Goal: Entertainment & Leisure: Browse casually

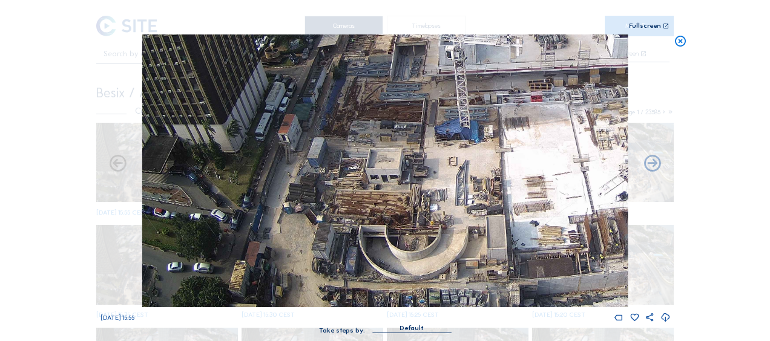
click at [680, 42] on icon at bounding box center [680, 41] width 13 height 14
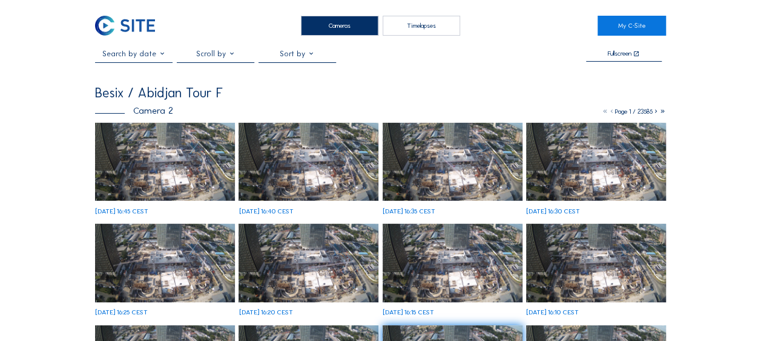
click at [162, 172] on img at bounding box center [165, 162] width 140 height 79
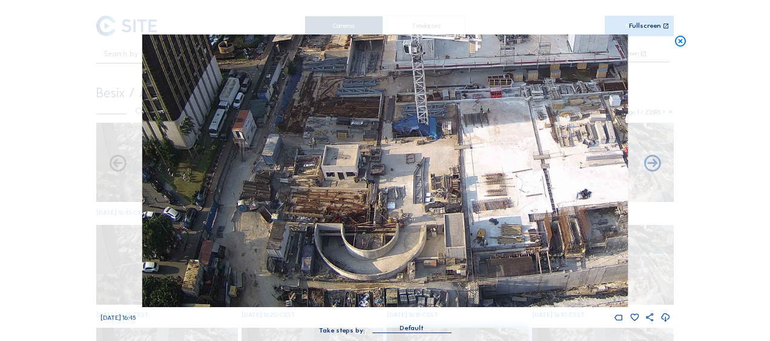
drag, startPoint x: 281, startPoint y: 223, endPoint x: 316, endPoint y: 81, distance: 145.9
click at [316, 81] on img at bounding box center [384, 170] width 485 height 273
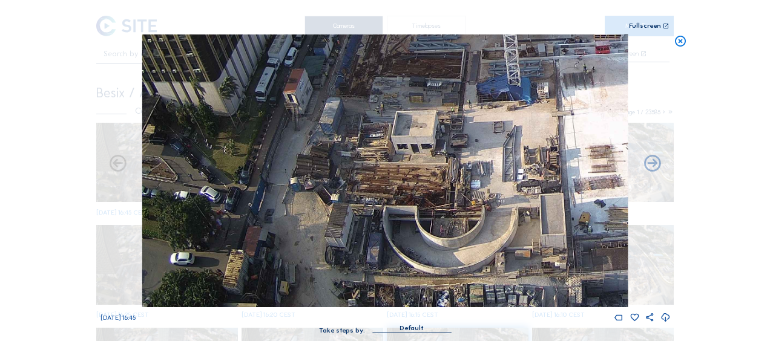
drag, startPoint x: 320, startPoint y: 245, endPoint x: 389, endPoint y: 182, distance: 93.4
click at [389, 182] on img at bounding box center [384, 170] width 485 height 273
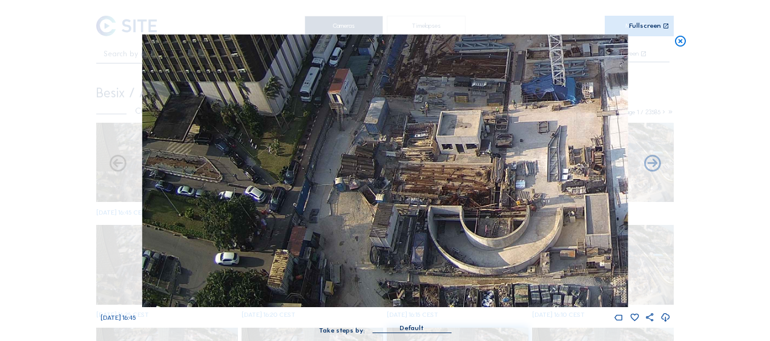
drag, startPoint x: 372, startPoint y: 229, endPoint x: 417, endPoint y: 212, distance: 47.9
click at [417, 212] on img at bounding box center [384, 170] width 485 height 273
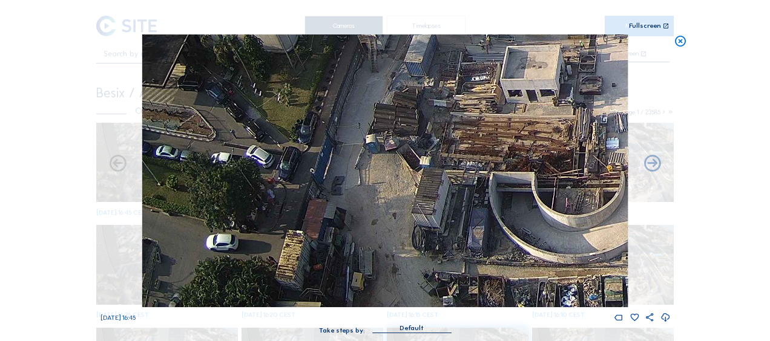
drag, startPoint x: 370, startPoint y: 266, endPoint x: 419, endPoint y: 218, distance: 68.5
click at [419, 218] on img at bounding box center [384, 170] width 485 height 273
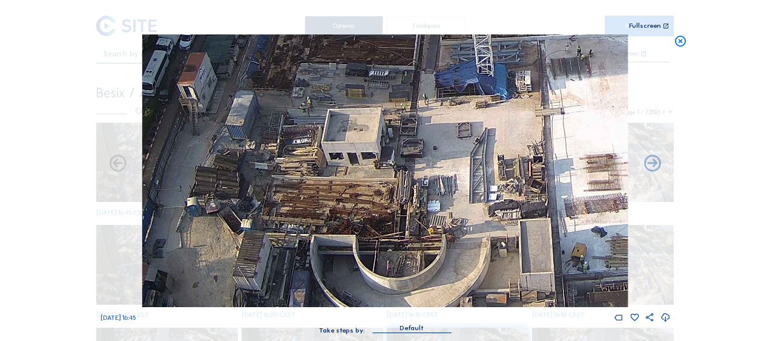
drag, startPoint x: 494, startPoint y: 172, endPoint x: 309, endPoint y: 235, distance: 195.0
click at [309, 235] on img at bounding box center [384, 170] width 485 height 273
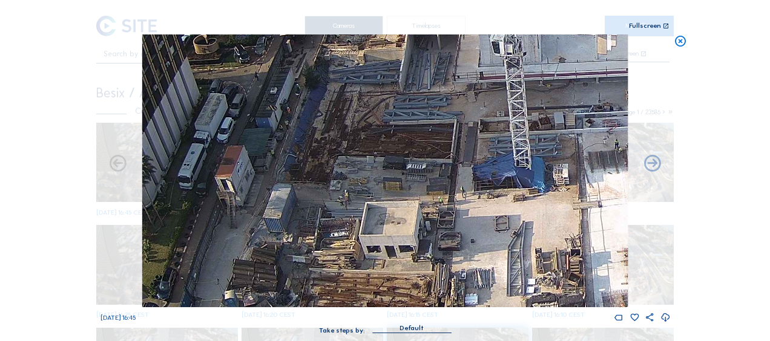
drag, startPoint x: 382, startPoint y: 241, endPoint x: 417, endPoint y: 341, distance: 106.2
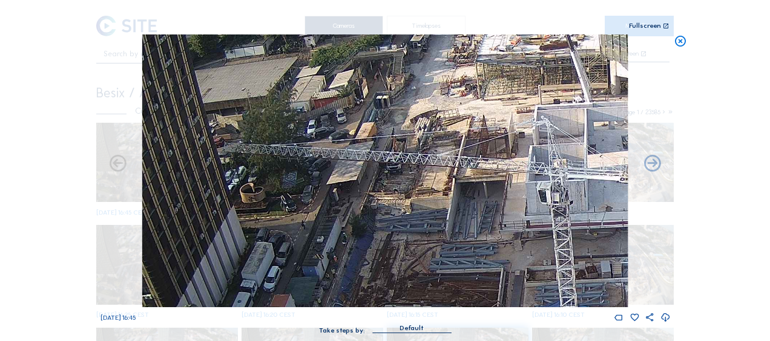
drag, startPoint x: 419, startPoint y: 229, endPoint x: 464, endPoint y: 366, distance: 143.9
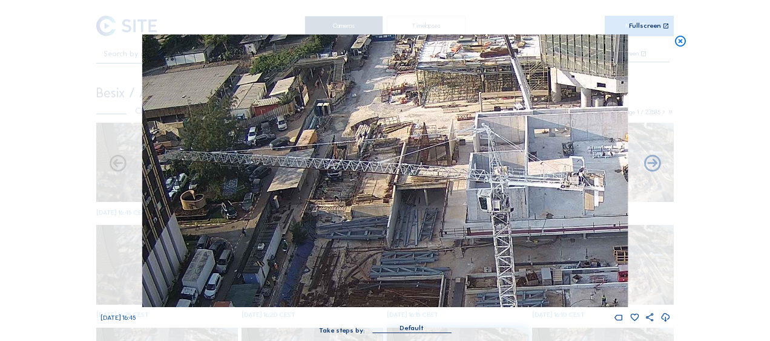
drag, startPoint x: 490, startPoint y: 235, endPoint x: 422, endPoint y: 243, distance: 68.2
click at [422, 243] on img at bounding box center [384, 170] width 485 height 273
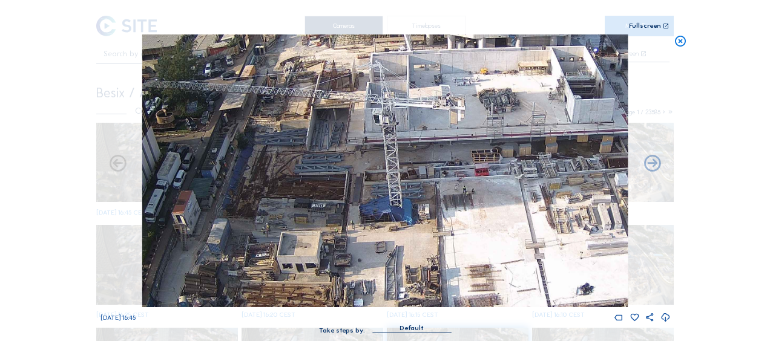
drag, startPoint x: 432, startPoint y: 224, endPoint x: 310, endPoint y: 107, distance: 169.5
click at [310, 107] on img at bounding box center [384, 170] width 485 height 273
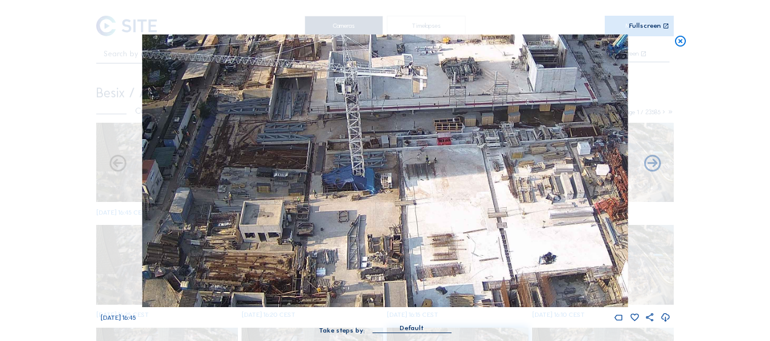
drag, startPoint x: 447, startPoint y: 229, endPoint x: 320, endPoint y: 144, distance: 152.2
click at [320, 144] on img at bounding box center [384, 170] width 485 height 273
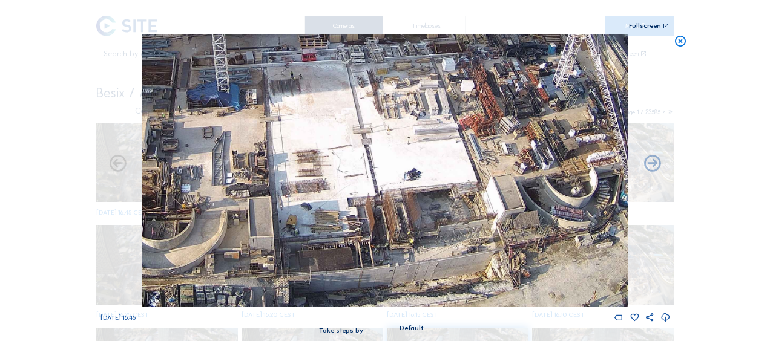
drag, startPoint x: 428, startPoint y: 233, endPoint x: 283, endPoint y: 139, distance: 172.4
click at [283, 139] on img at bounding box center [384, 170] width 485 height 273
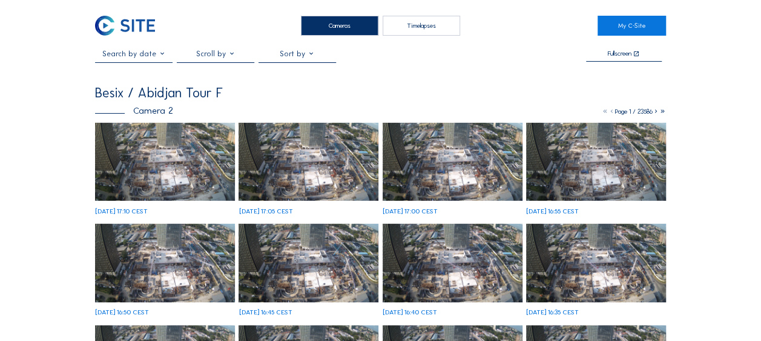
click at [145, 148] on img at bounding box center [165, 162] width 140 height 79
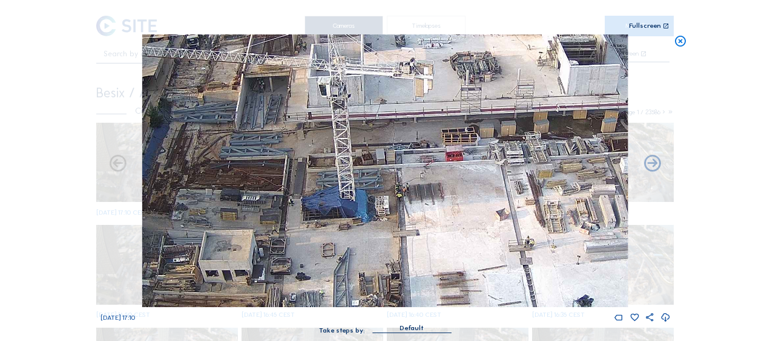
drag, startPoint x: 373, startPoint y: 212, endPoint x: 291, endPoint y: 109, distance: 132.6
click at [287, 100] on img at bounding box center [384, 170] width 485 height 273
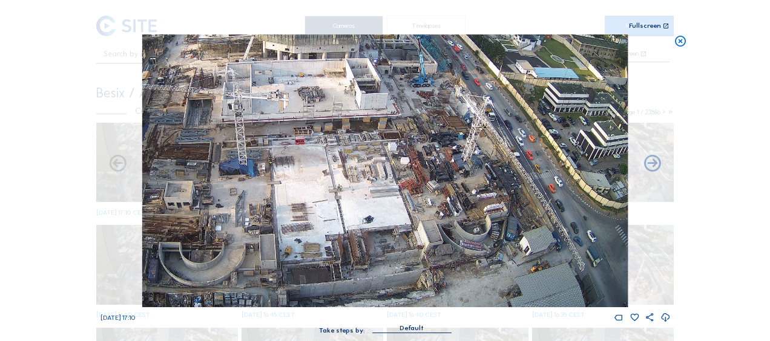
drag, startPoint x: 411, startPoint y: 243, endPoint x: 309, endPoint y: 173, distance: 123.7
click at [309, 173] on img at bounding box center [384, 170] width 485 height 273
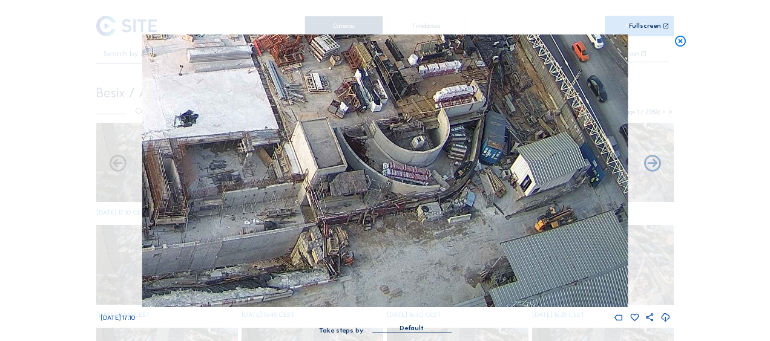
drag, startPoint x: 487, startPoint y: 261, endPoint x: 463, endPoint y: 218, distance: 49.6
click at [451, 172] on img at bounding box center [384, 170] width 485 height 273
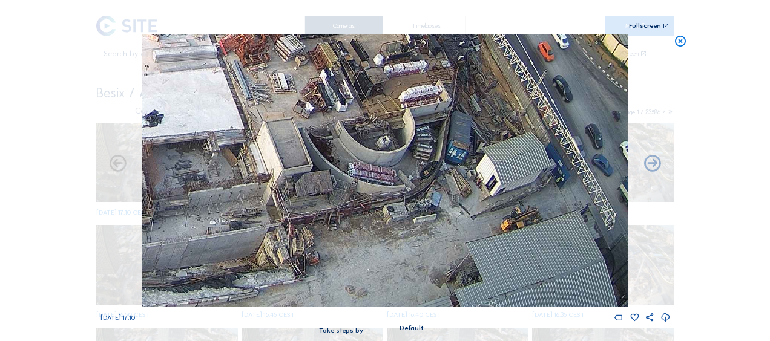
drag, startPoint x: 453, startPoint y: 220, endPoint x: 439, endPoint y: 211, distance: 17.0
click at [439, 211] on img at bounding box center [384, 170] width 485 height 273
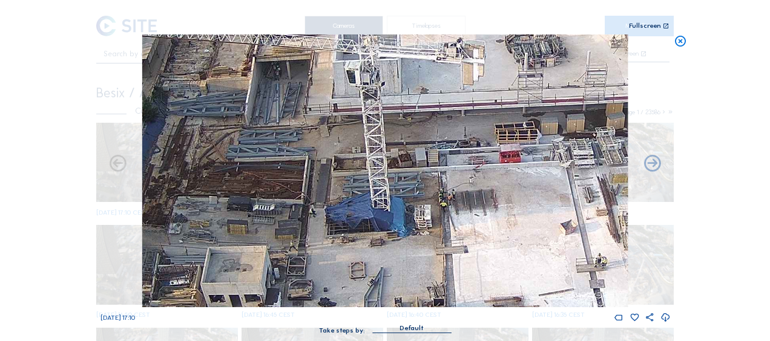
drag, startPoint x: 422, startPoint y: 148, endPoint x: 413, endPoint y: 109, distance: 39.8
click at [413, 109] on img at bounding box center [384, 170] width 485 height 273
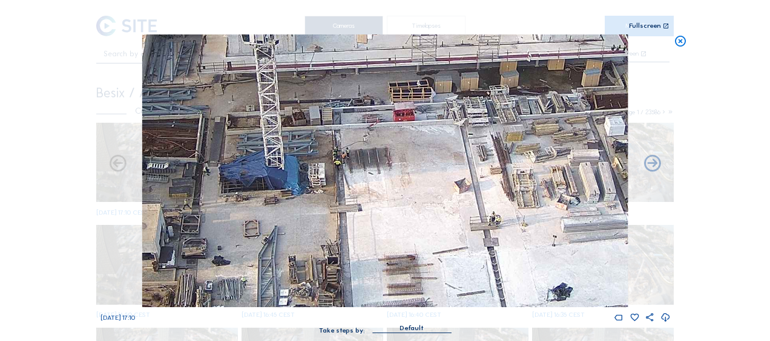
drag, startPoint x: 436, startPoint y: 195, endPoint x: 329, endPoint y: 153, distance: 114.4
click at [329, 153] on img at bounding box center [384, 170] width 485 height 273
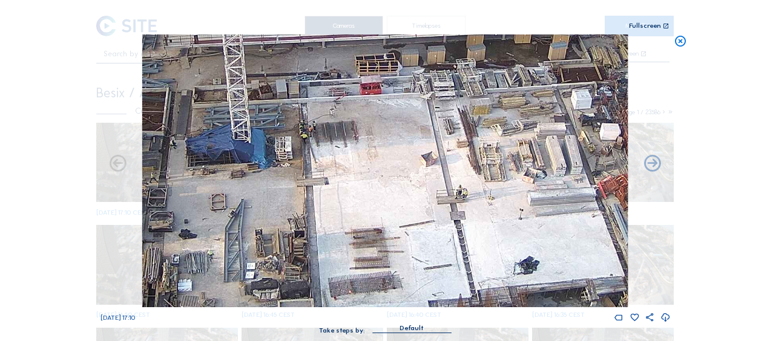
drag, startPoint x: 390, startPoint y: 200, endPoint x: 361, endPoint y: 177, distance: 37.1
click at [361, 177] on img at bounding box center [384, 170] width 485 height 273
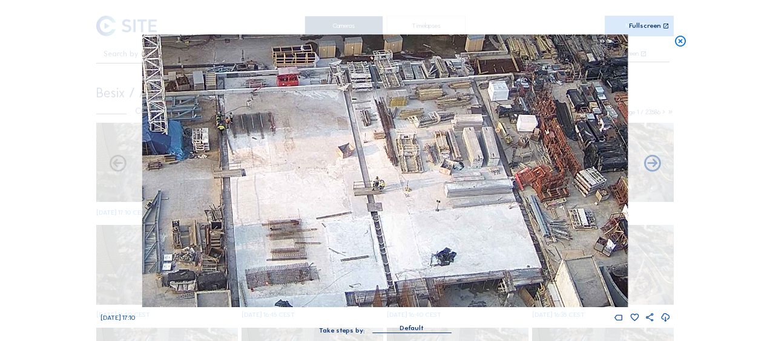
drag, startPoint x: 438, startPoint y: 217, endPoint x: 374, endPoint y: 214, distance: 63.6
click at [375, 215] on img at bounding box center [384, 170] width 485 height 273
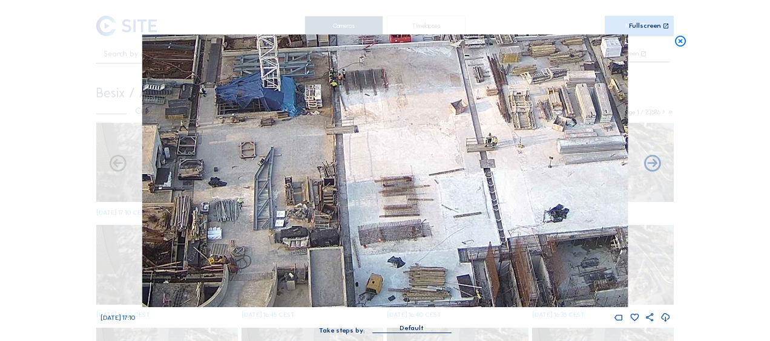
drag, startPoint x: 314, startPoint y: 237, endPoint x: 427, endPoint y: 197, distance: 119.8
click at [427, 197] on img at bounding box center [384, 170] width 485 height 273
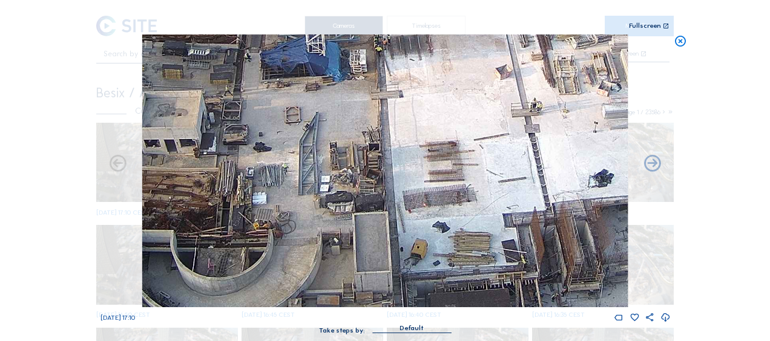
drag, startPoint x: 386, startPoint y: 231, endPoint x: 471, endPoint y: 178, distance: 100.6
click at [471, 178] on img at bounding box center [384, 170] width 485 height 273
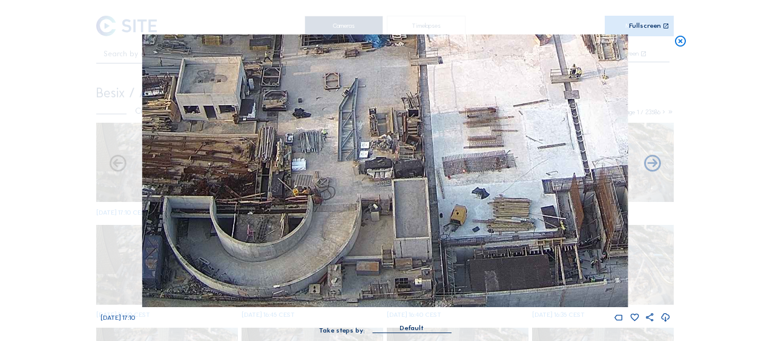
drag, startPoint x: 419, startPoint y: 224, endPoint x: 415, endPoint y: 140, distance: 83.6
click at [415, 139] on img at bounding box center [384, 170] width 485 height 273
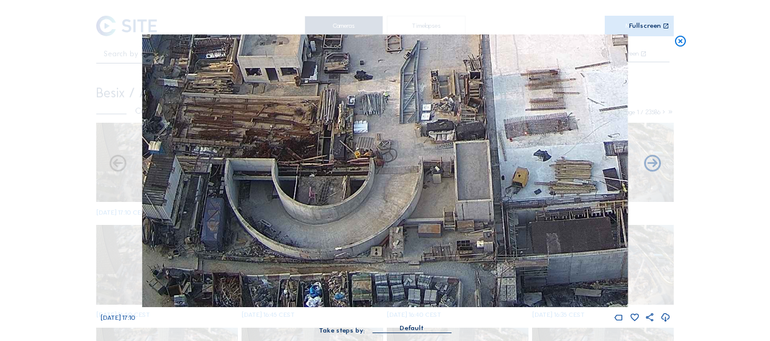
drag, startPoint x: 460, startPoint y: 243, endPoint x: 523, endPoint y: 138, distance: 122.7
click at [523, 138] on img at bounding box center [384, 170] width 485 height 273
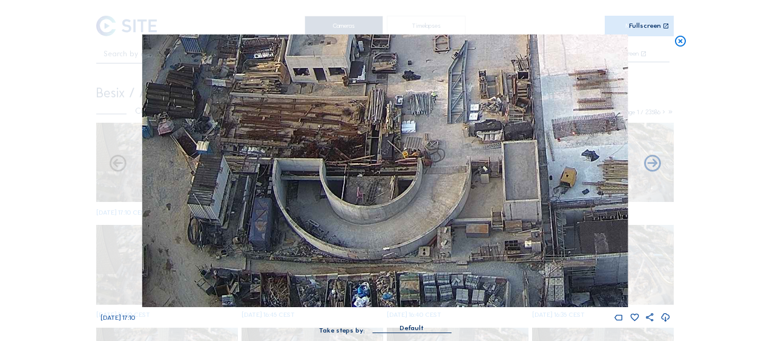
drag, startPoint x: 335, startPoint y: 179, endPoint x: 402, endPoint y: 176, distance: 66.7
click at [402, 176] on img at bounding box center [384, 170] width 485 height 273
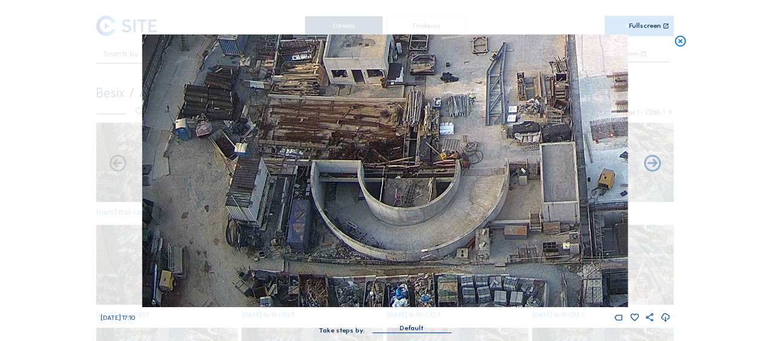
drag, startPoint x: 389, startPoint y: 142, endPoint x: 440, endPoint y: 126, distance: 53.6
click at [439, 126] on img at bounding box center [384, 170] width 485 height 273
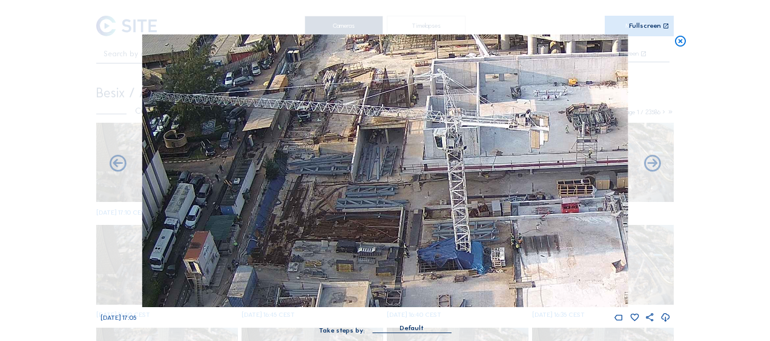
drag, startPoint x: 283, startPoint y: 205, endPoint x: 283, endPoint y: 224, distance: 19.4
click at [283, 224] on img at bounding box center [384, 170] width 485 height 273
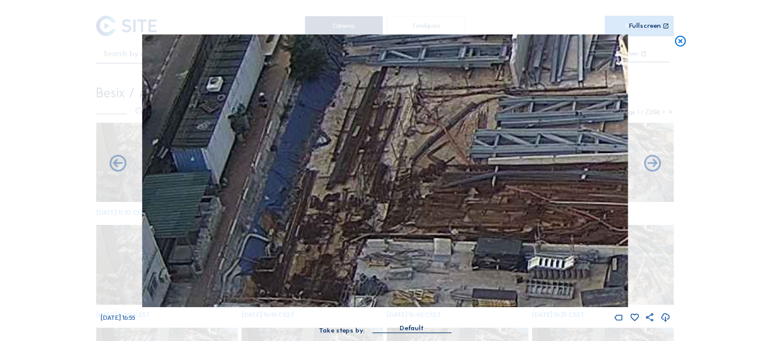
drag, startPoint x: 229, startPoint y: 237, endPoint x: 218, endPoint y: 143, distance: 94.4
click at [218, 143] on img at bounding box center [384, 170] width 485 height 273
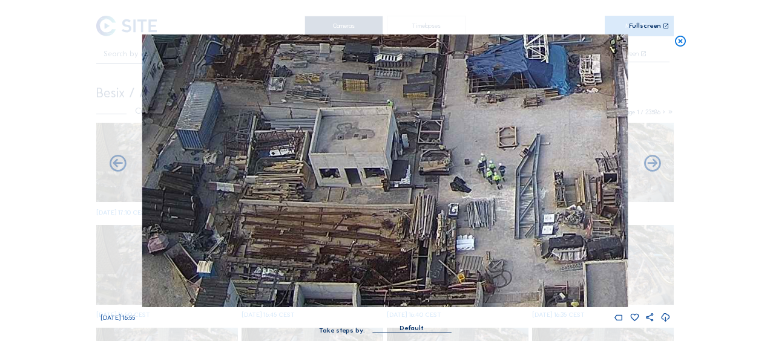
drag, startPoint x: 258, startPoint y: 246, endPoint x: 276, endPoint y: 200, distance: 50.0
click at [231, 122] on img at bounding box center [384, 170] width 485 height 273
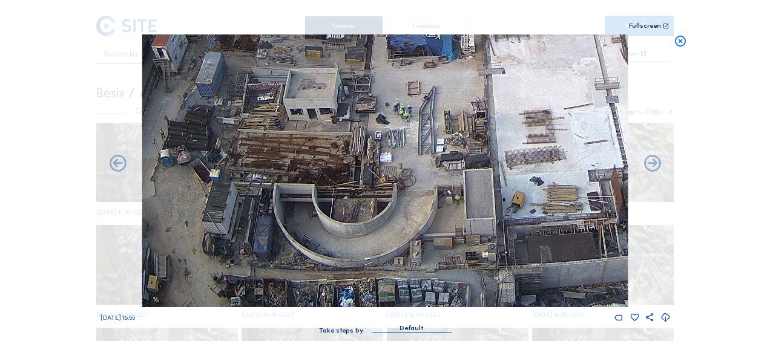
drag, startPoint x: 289, startPoint y: 280, endPoint x: 269, endPoint y: 154, distance: 128.1
click at [269, 154] on img at bounding box center [384, 170] width 485 height 273
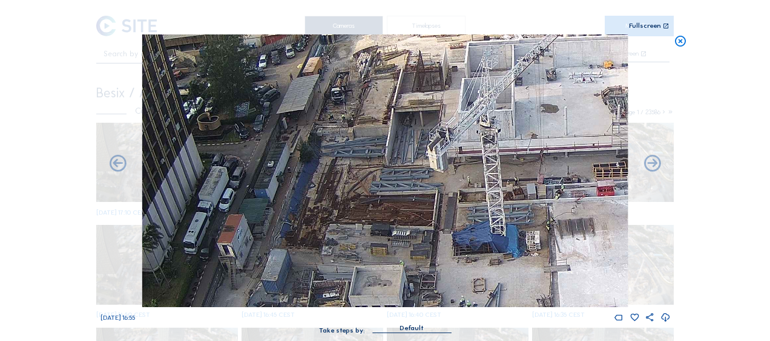
drag, startPoint x: 294, startPoint y: 108, endPoint x: 356, endPoint y: 295, distance: 196.6
click at [356, 295] on img at bounding box center [384, 170] width 485 height 273
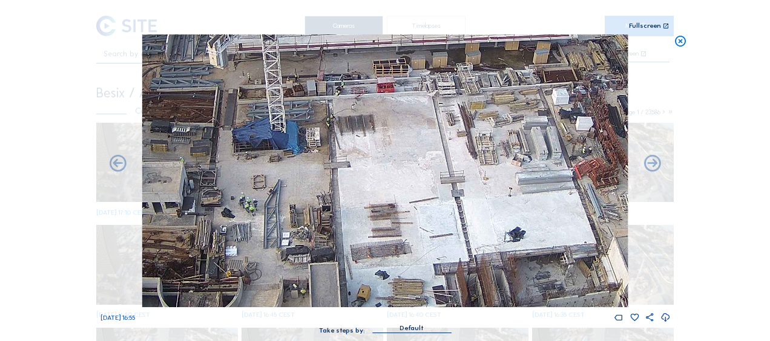
drag, startPoint x: 526, startPoint y: 241, endPoint x: 358, endPoint y: 163, distance: 184.9
click at [358, 163] on img at bounding box center [384, 170] width 485 height 273
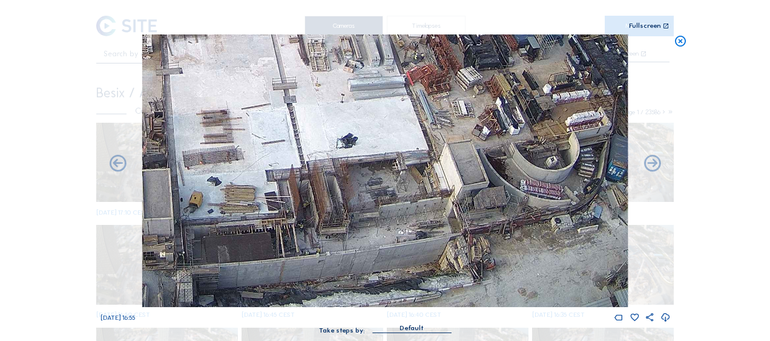
drag, startPoint x: 516, startPoint y: 249, endPoint x: 357, endPoint y: 134, distance: 196.2
click at [348, 96] on img at bounding box center [384, 170] width 485 height 273
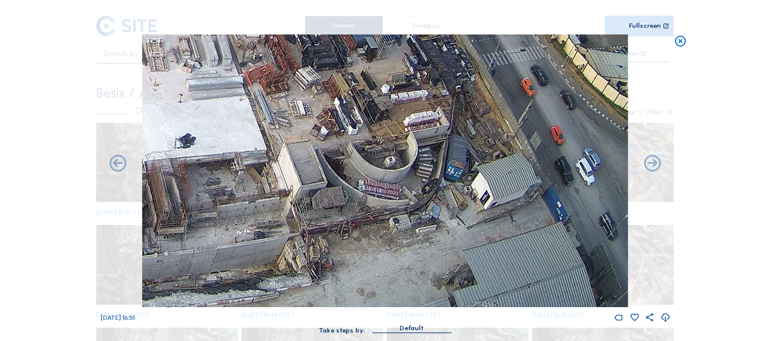
drag, startPoint x: 504, startPoint y: 224, endPoint x: 343, endPoint y: 143, distance: 180.3
click at [344, 143] on img at bounding box center [384, 170] width 485 height 273
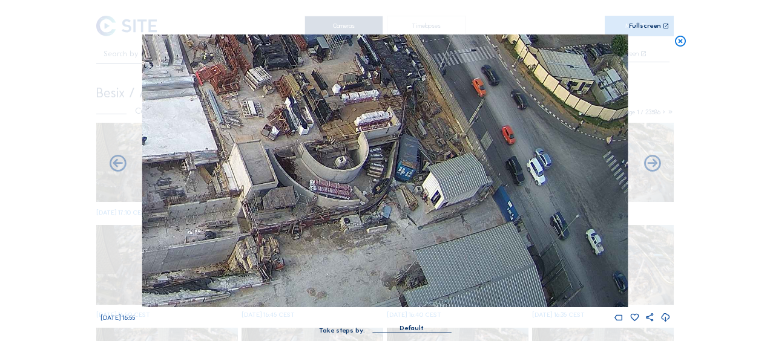
drag, startPoint x: 510, startPoint y: 204, endPoint x: 317, endPoint y: 167, distance: 196.0
click at [317, 167] on img at bounding box center [384, 170] width 485 height 273
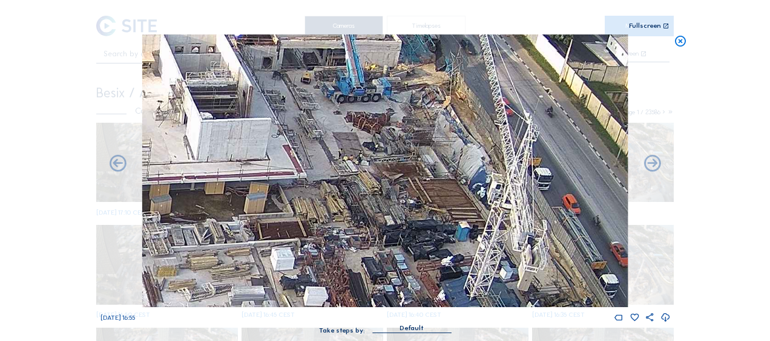
drag, startPoint x: 438, startPoint y: 107, endPoint x: 448, endPoint y: 238, distance: 131.8
click at [448, 238] on img at bounding box center [384, 170] width 485 height 273
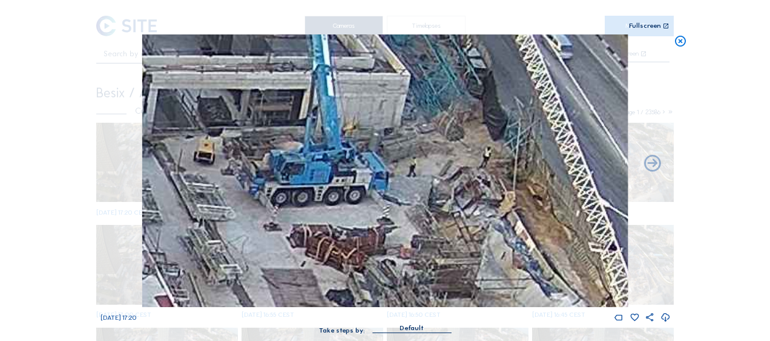
drag, startPoint x: 390, startPoint y: 92, endPoint x: 410, endPoint y: 173, distance: 83.5
click at [411, 173] on img at bounding box center [384, 170] width 485 height 273
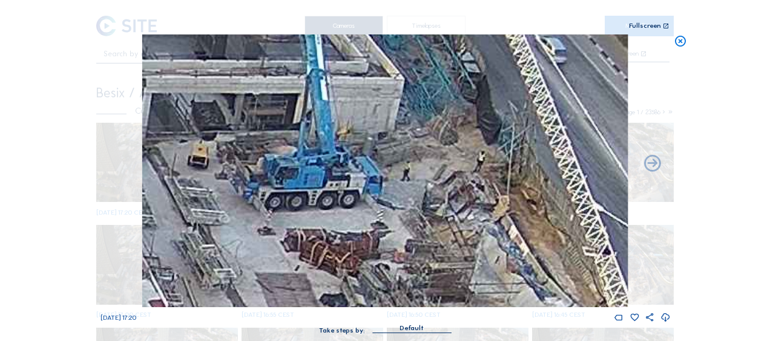
drag, startPoint x: 401, startPoint y: 161, endPoint x: 395, endPoint y: 159, distance: 6.5
click at [395, 159] on img at bounding box center [384, 170] width 485 height 273
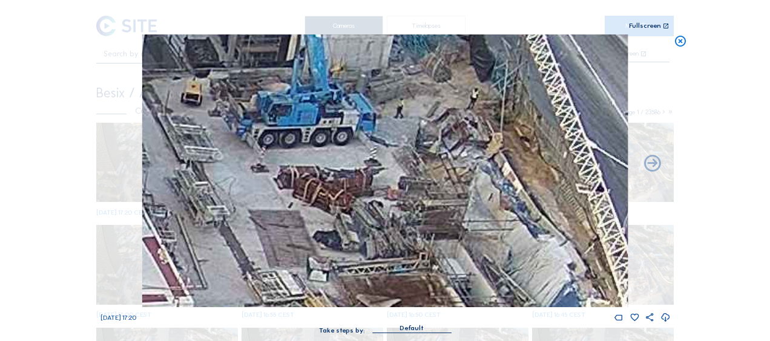
drag, startPoint x: 386, startPoint y: 231, endPoint x: 406, endPoint y: 140, distance: 93.0
click at [406, 140] on img at bounding box center [384, 170] width 485 height 273
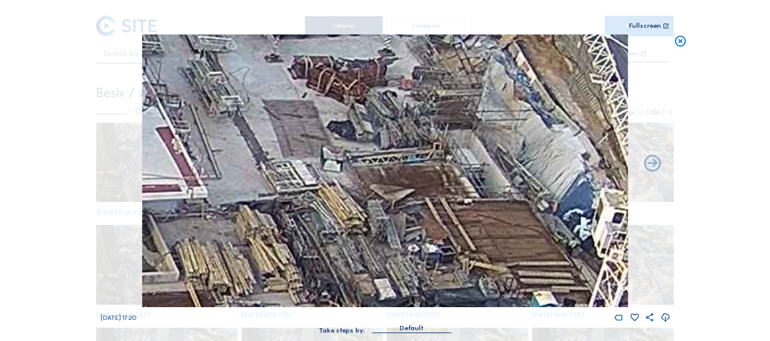
drag, startPoint x: 328, startPoint y: 229, endPoint x: 316, endPoint y: 154, distance: 76.6
click at [316, 154] on img at bounding box center [384, 170] width 485 height 273
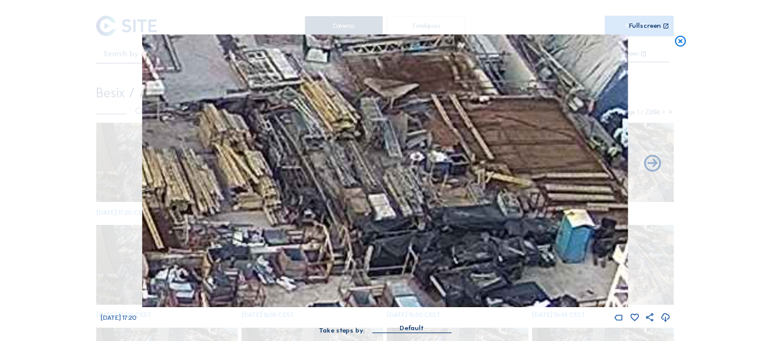
drag, startPoint x: 324, startPoint y: 204, endPoint x: 321, endPoint y: 178, distance: 26.2
click at [321, 178] on img at bounding box center [384, 170] width 485 height 273
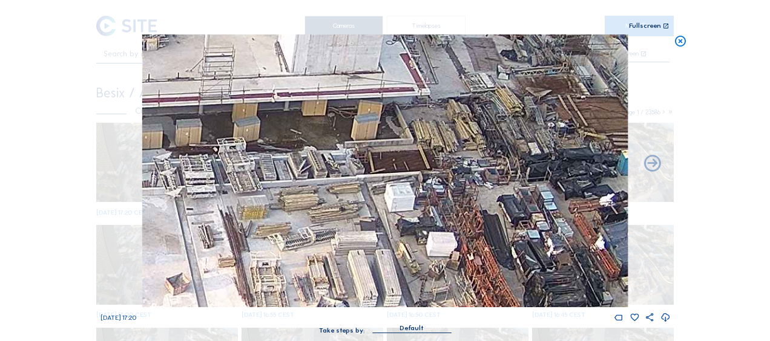
drag, startPoint x: 258, startPoint y: 192, endPoint x: 618, endPoint y: 90, distance: 374.5
click at [618, 90] on img at bounding box center [384, 170] width 485 height 273
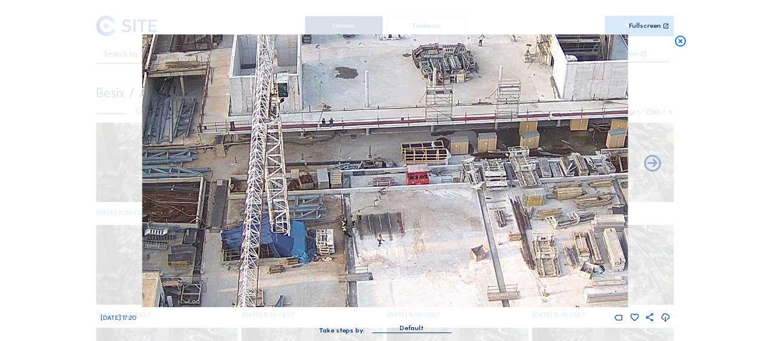
drag, startPoint x: 186, startPoint y: 122, endPoint x: 596, endPoint y: 179, distance: 413.1
click at [608, 179] on img at bounding box center [384, 170] width 485 height 273
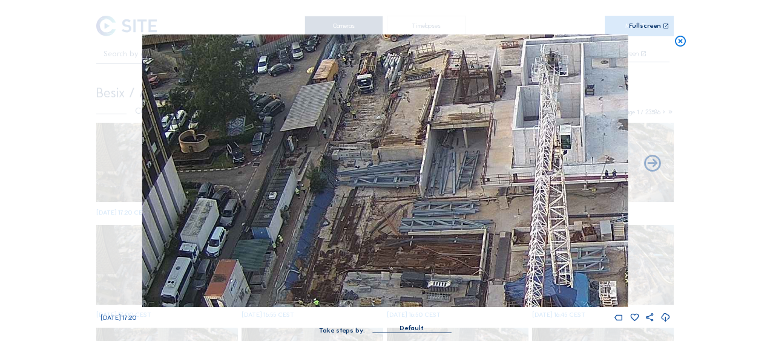
drag, startPoint x: 329, startPoint y: 74, endPoint x: 311, endPoint y: 143, distance: 71.2
click at [311, 143] on img at bounding box center [384, 170] width 485 height 273
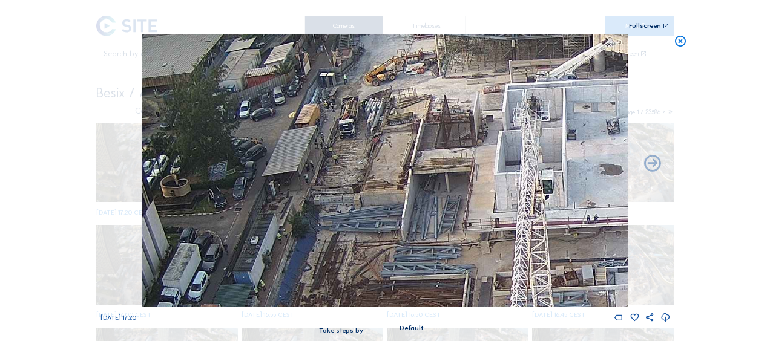
click at [682, 44] on icon at bounding box center [680, 41] width 13 height 14
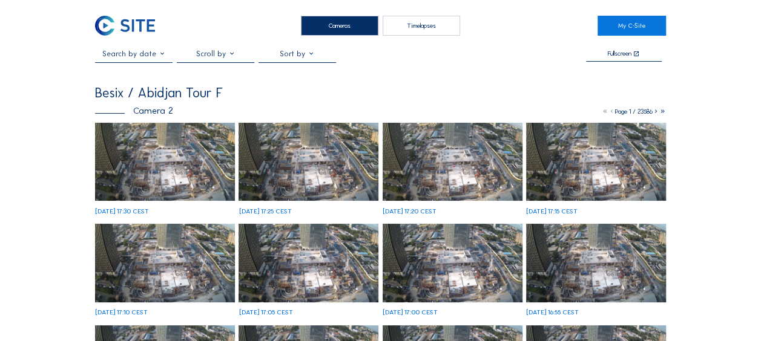
click at [174, 163] on img at bounding box center [165, 162] width 140 height 79
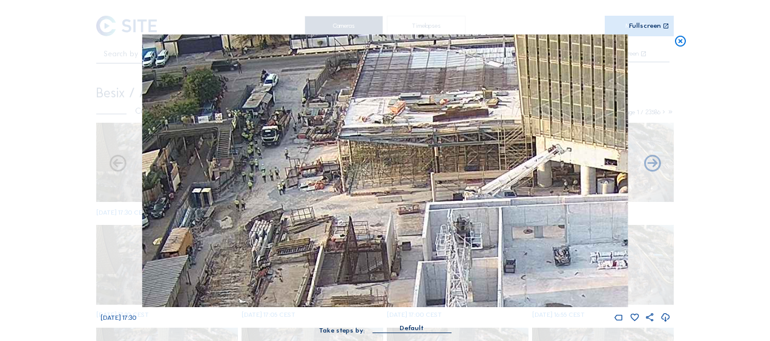
drag, startPoint x: 217, startPoint y: 122, endPoint x: 240, endPoint y: 228, distance: 108.8
click at [240, 228] on img at bounding box center [384, 170] width 485 height 273
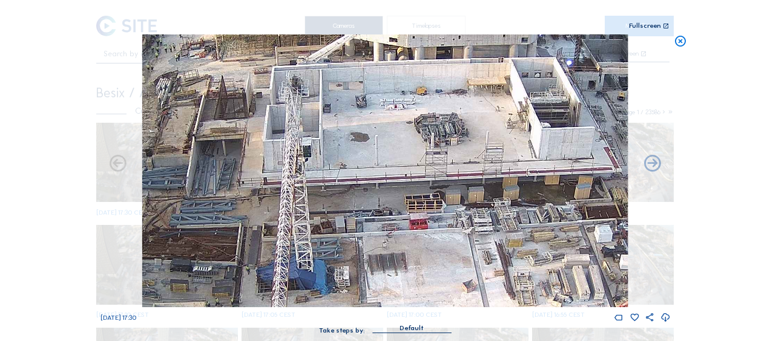
drag, startPoint x: 282, startPoint y: 128, endPoint x: 260, endPoint y: 66, distance: 66.0
click at [244, 41] on img at bounding box center [384, 170] width 485 height 273
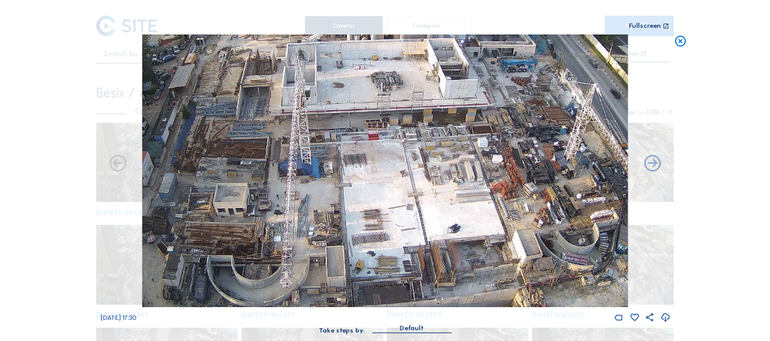
drag, startPoint x: 403, startPoint y: 222, endPoint x: 370, endPoint y: 105, distance: 121.3
click at [370, 105] on img at bounding box center [384, 170] width 485 height 273
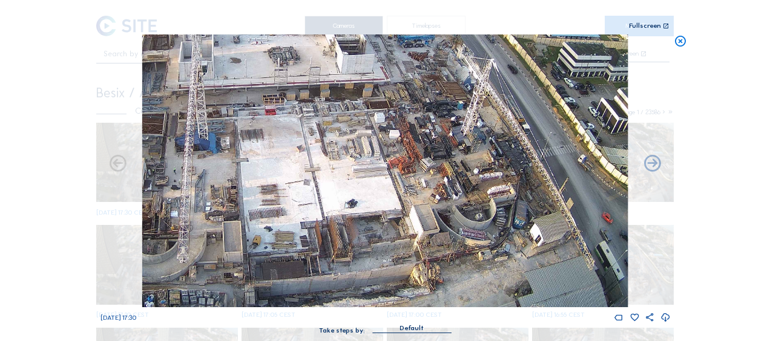
drag, startPoint x: 438, startPoint y: 202, endPoint x: 301, endPoint y: 176, distance: 139.9
click at [301, 176] on img at bounding box center [384, 170] width 485 height 273
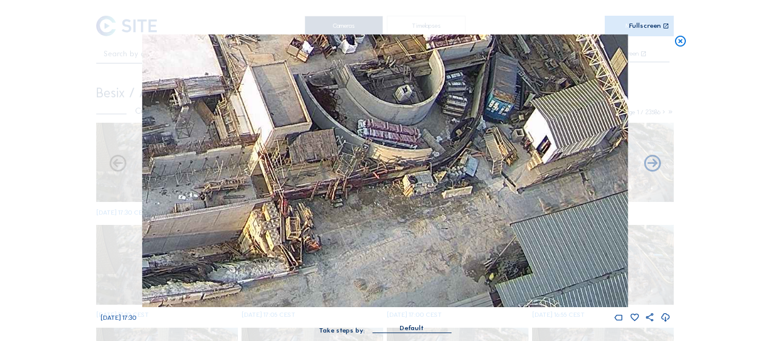
drag, startPoint x: 441, startPoint y: 236, endPoint x: 424, endPoint y: 172, distance: 65.8
click at [424, 172] on img at bounding box center [384, 170] width 485 height 273
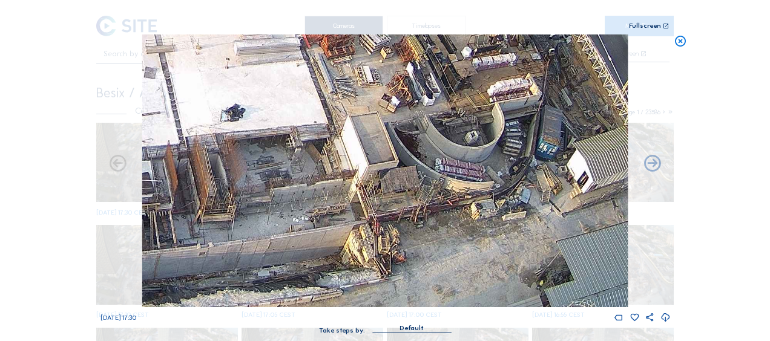
drag, startPoint x: 344, startPoint y: 215, endPoint x: 429, endPoint y: 188, distance: 89.2
click at [438, 180] on img at bounding box center [384, 170] width 485 height 273
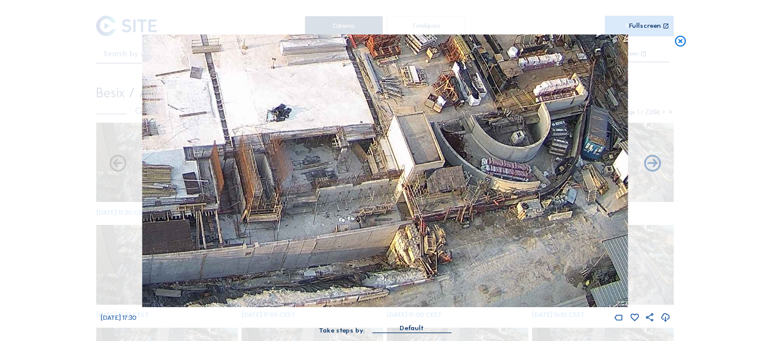
drag, startPoint x: 292, startPoint y: 242, endPoint x: 410, endPoint y: 218, distance: 121.1
click at [421, 215] on img at bounding box center [384, 170] width 485 height 273
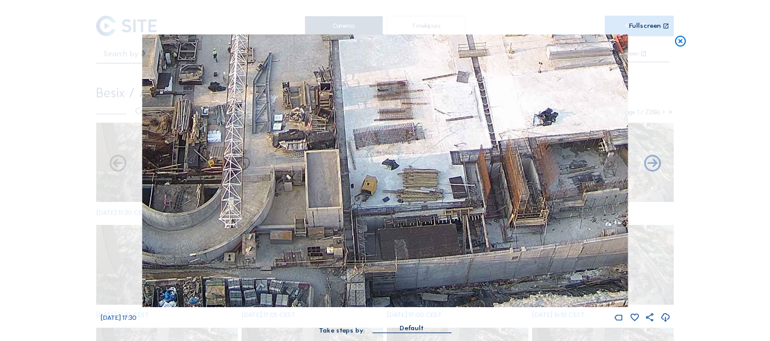
drag, startPoint x: 355, startPoint y: 262, endPoint x: 355, endPoint y: 269, distance: 6.7
click at [406, 247] on img at bounding box center [384, 170] width 485 height 273
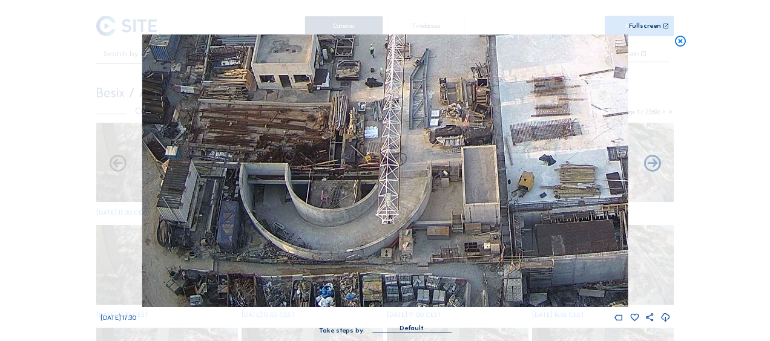
drag, startPoint x: 251, startPoint y: 275, endPoint x: 361, endPoint y: 256, distance: 111.1
click at [359, 257] on img at bounding box center [384, 170] width 485 height 273
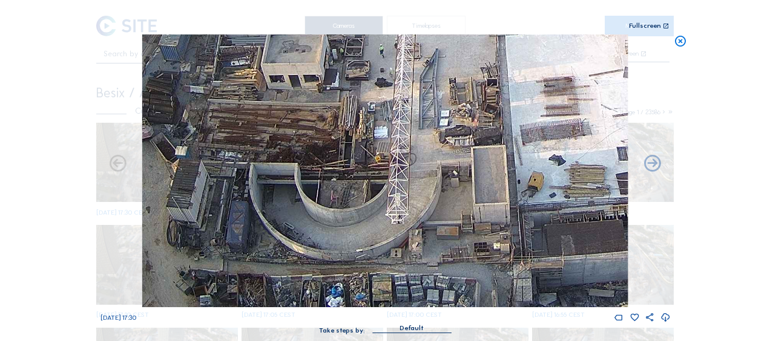
drag, startPoint x: 283, startPoint y: 280, endPoint x: 397, endPoint y: 258, distance: 115.8
click at [397, 258] on img at bounding box center [384, 170] width 485 height 273
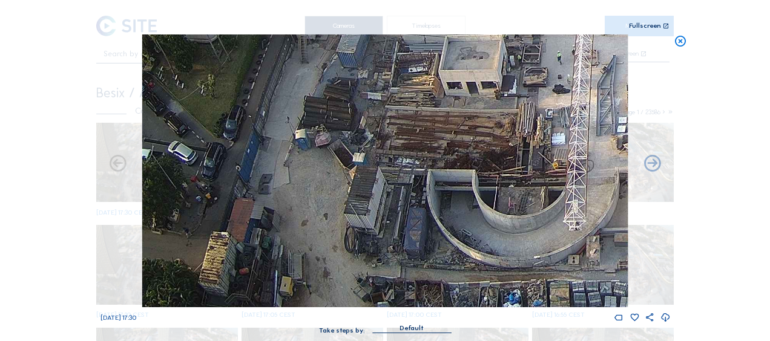
drag, startPoint x: 334, startPoint y: 205, endPoint x: 364, endPoint y: 211, distance: 31.0
click at [364, 211] on img at bounding box center [384, 170] width 485 height 273
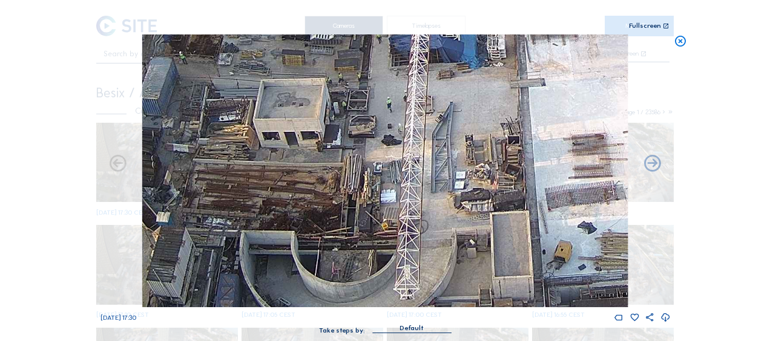
drag, startPoint x: 372, startPoint y: 136, endPoint x: 369, endPoint y: 161, distance: 25.6
click at [177, 200] on img at bounding box center [384, 170] width 485 height 273
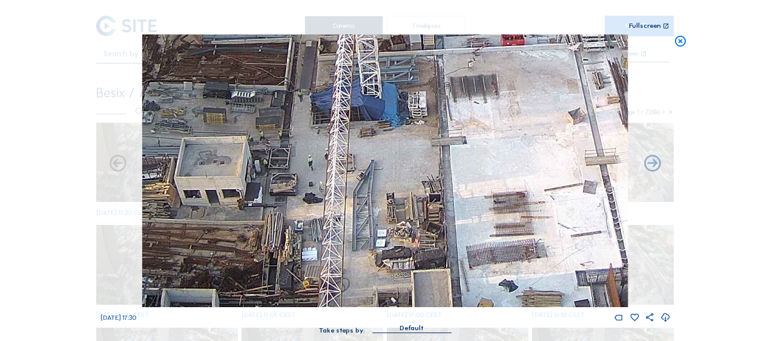
drag, startPoint x: 380, startPoint y: 156, endPoint x: 300, endPoint y: 214, distance: 98.8
click at [300, 214] on img at bounding box center [384, 170] width 485 height 273
drag, startPoint x: 395, startPoint y: 177, endPoint x: 236, endPoint y: 258, distance: 178.6
click at [236, 258] on img at bounding box center [384, 170] width 485 height 273
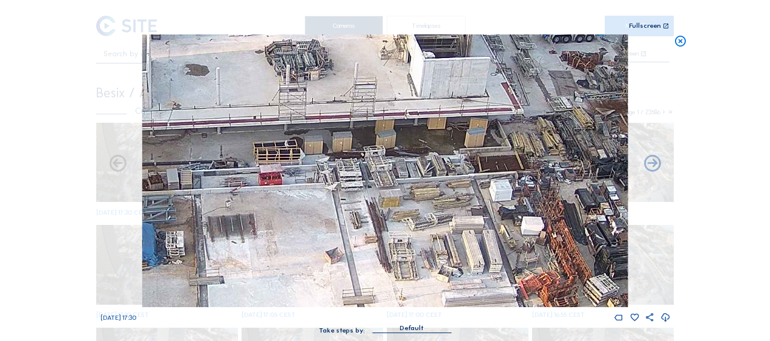
drag, startPoint x: 301, startPoint y: 252, endPoint x: 268, endPoint y: 264, distance: 35.1
click at [268, 264] on img at bounding box center [384, 170] width 485 height 273
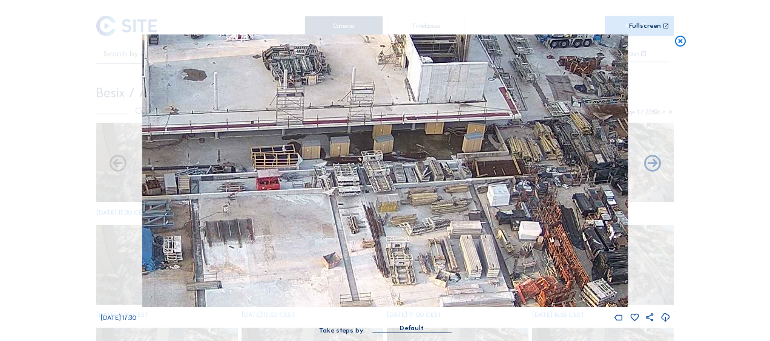
drag, startPoint x: 407, startPoint y: 209, endPoint x: 259, endPoint y: 240, distance: 150.9
click at [260, 241] on img at bounding box center [384, 170] width 485 height 273
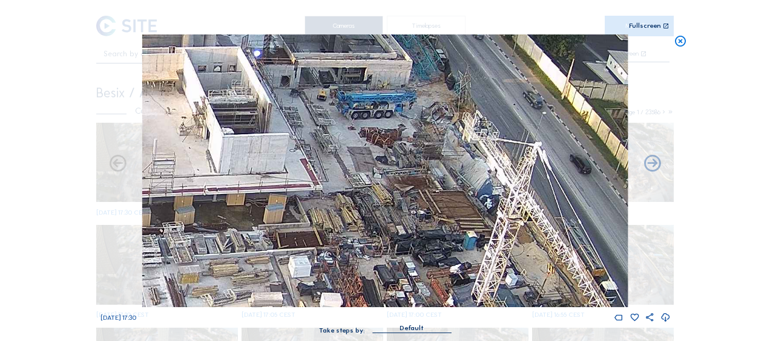
drag, startPoint x: 444, startPoint y: 156, endPoint x: 389, endPoint y: 201, distance: 71.0
click at [389, 201] on img at bounding box center [384, 170] width 485 height 273
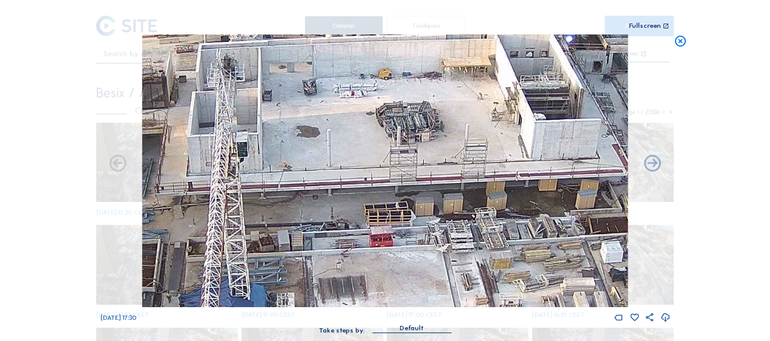
drag, startPoint x: 162, startPoint y: 137, endPoint x: 474, endPoint y: 122, distance: 312.6
click at [474, 122] on img at bounding box center [384, 170] width 485 height 273
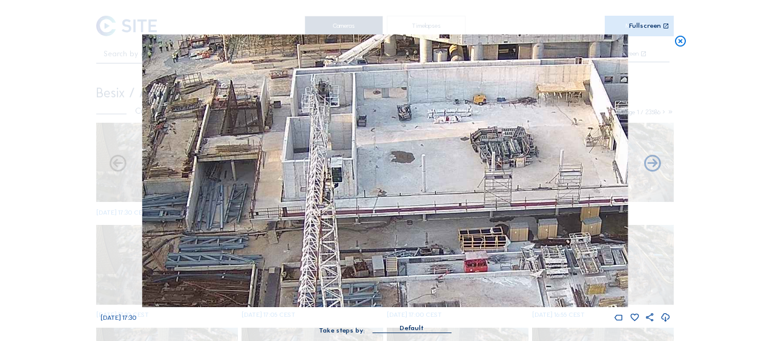
drag, startPoint x: 294, startPoint y: 120, endPoint x: 389, endPoint y: 145, distance: 97.8
click at [389, 145] on img at bounding box center [384, 170] width 485 height 273
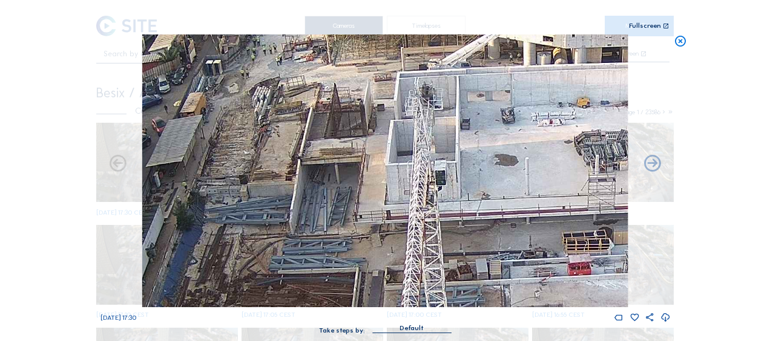
drag, startPoint x: 203, startPoint y: 139, endPoint x: 306, endPoint y: 142, distance: 103.5
click at [306, 142] on img at bounding box center [384, 170] width 485 height 273
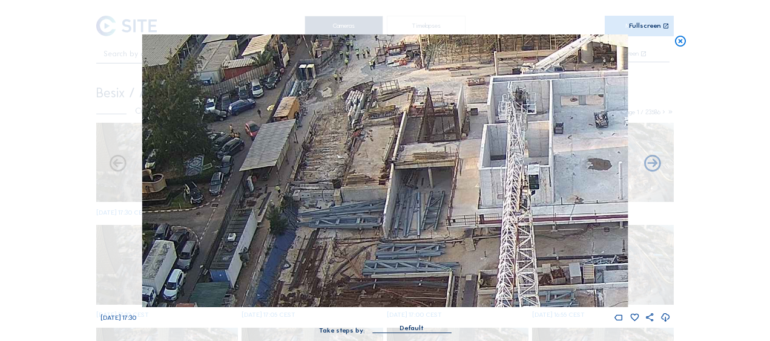
drag, startPoint x: 207, startPoint y: 188, endPoint x: 300, endPoint y: 192, distance: 93.3
click at [300, 192] on img at bounding box center [384, 170] width 485 height 273
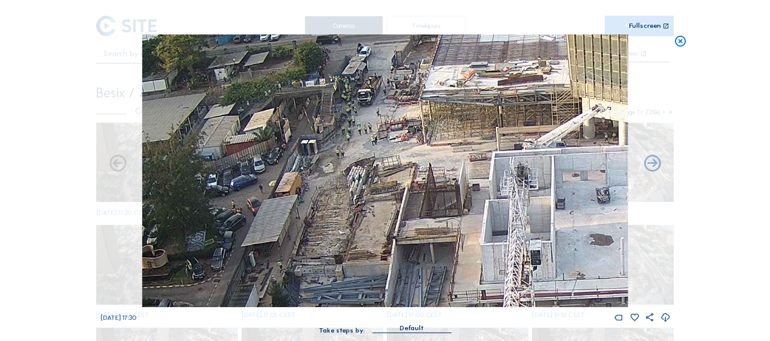
drag, startPoint x: 319, startPoint y: 133, endPoint x: 321, endPoint y: 208, distance: 75.7
click at [321, 208] on img at bounding box center [384, 170] width 485 height 273
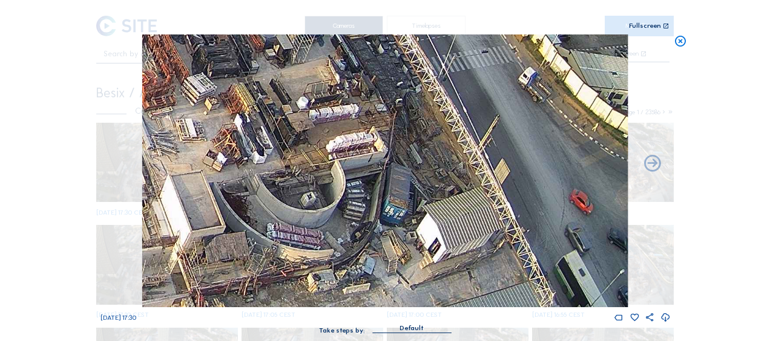
drag, startPoint x: 488, startPoint y: 255, endPoint x: 354, endPoint y: 284, distance: 136.9
click at [354, 284] on img at bounding box center [384, 170] width 485 height 273
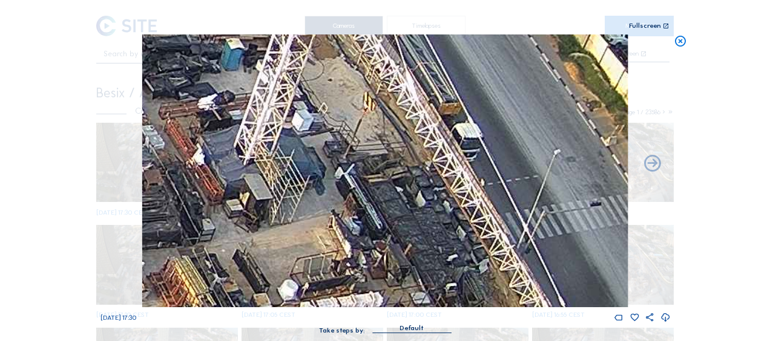
drag, startPoint x: 430, startPoint y: 242, endPoint x: 448, endPoint y: 295, distance: 56.1
click at [448, 295] on img at bounding box center [384, 170] width 485 height 273
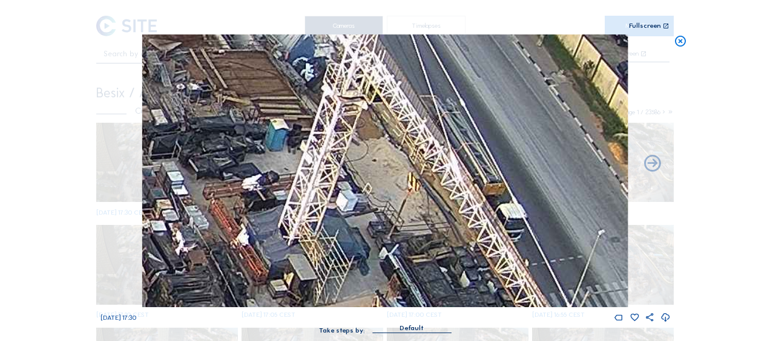
drag, startPoint x: 392, startPoint y: 216, endPoint x: 424, endPoint y: 258, distance: 53.1
click at [424, 258] on img at bounding box center [384, 170] width 485 height 273
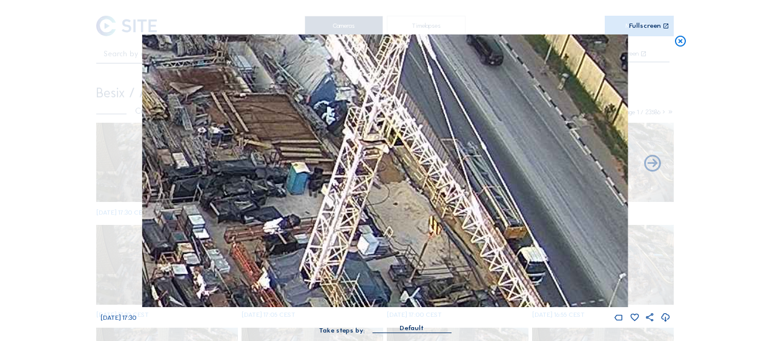
drag, startPoint x: 391, startPoint y: 268, endPoint x: 414, endPoint y: 280, distance: 26.3
click at [414, 282] on img at bounding box center [384, 170] width 485 height 273
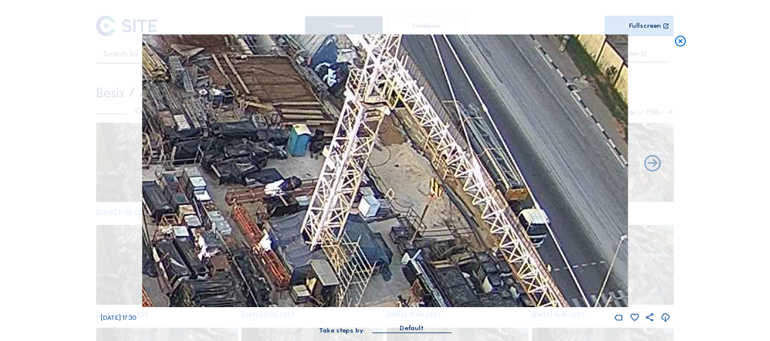
drag, startPoint x: 405, startPoint y: 261, endPoint x: 389, endPoint y: 219, distance: 45.6
click at [389, 219] on img at bounding box center [384, 170] width 485 height 273
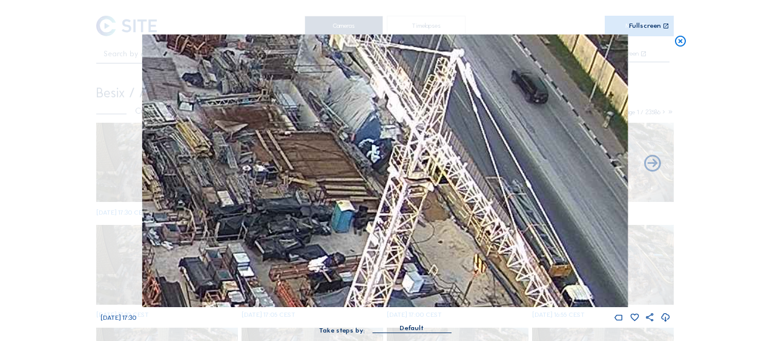
drag, startPoint x: 255, startPoint y: 123, endPoint x: 317, endPoint y: 196, distance: 96.2
click at [327, 245] on img at bounding box center [384, 170] width 485 height 273
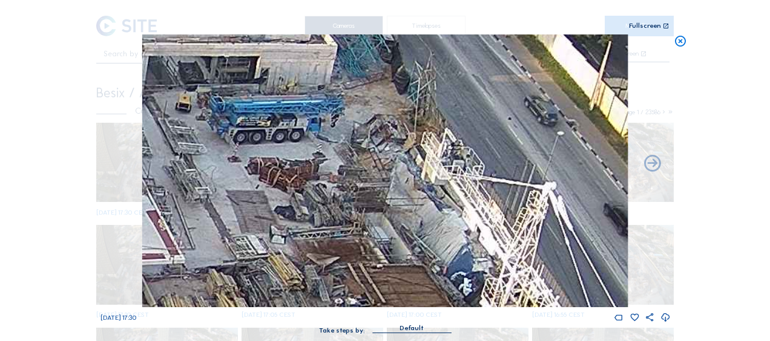
drag, startPoint x: 283, startPoint y: 162, endPoint x: 349, endPoint y: 254, distance: 112.4
click at [351, 255] on img at bounding box center [384, 170] width 485 height 273
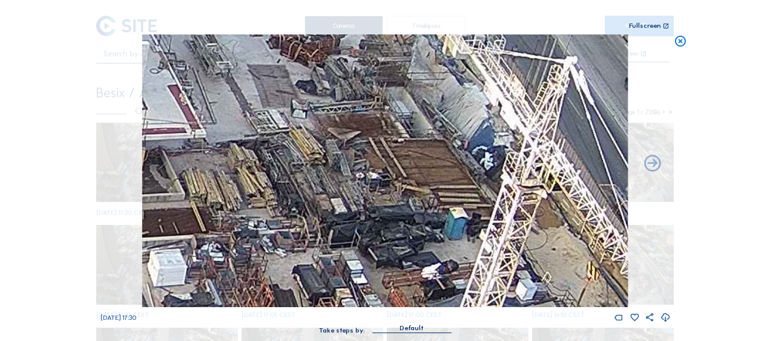
drag, startPoint x: 249, startPoint y: 247, endPoint x: 274, endPoint y: 128, distance: 121.1
click at [271, 114] on img at bounding box center [384, 170] width 485 height 273
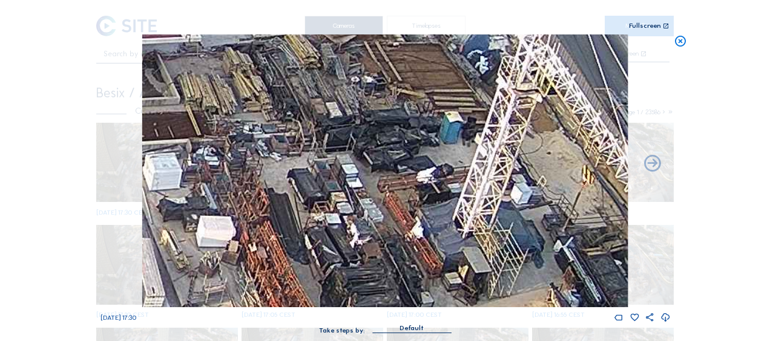
drag, startPoint x: 291, startPoint y: 161, endPoint x: 297, endPoint y: 156, distance: 8.1
click at [298, 133] on img at bounding box center [384, 170] width 485 height 273
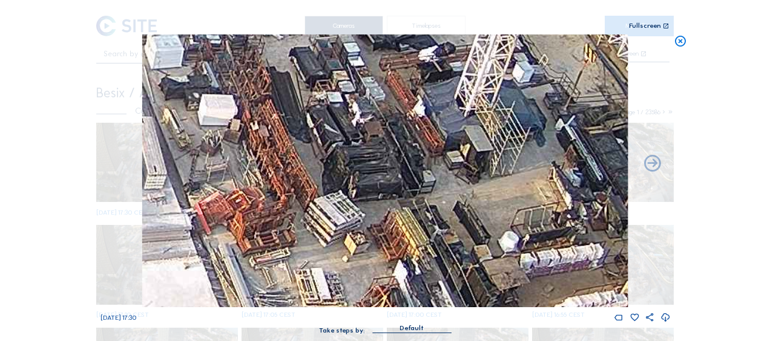
drag, startPoint x: 303, startPoint y: 157, endPoint x: 306, endPoint y: 151, distance: 7.1
click at [305, 146] on img at bounding box center [384, 170] width 485 height 273
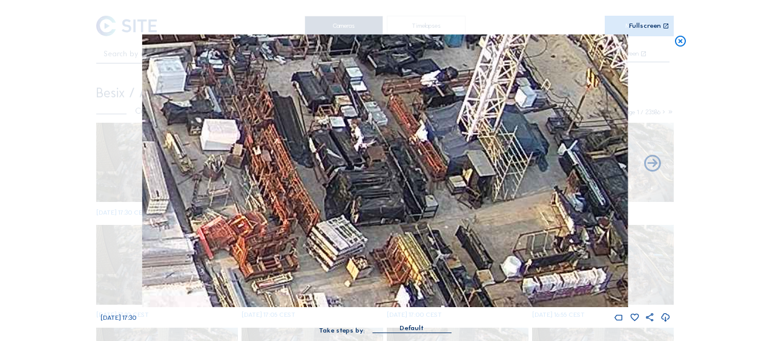
drag, startPoint x: 276, startPoint y: 192, endPoint x: 276, endPoint y: 229, distance: 36.3
click at [276, 229] on img at bounding box center [384, 170] width 485 height 273
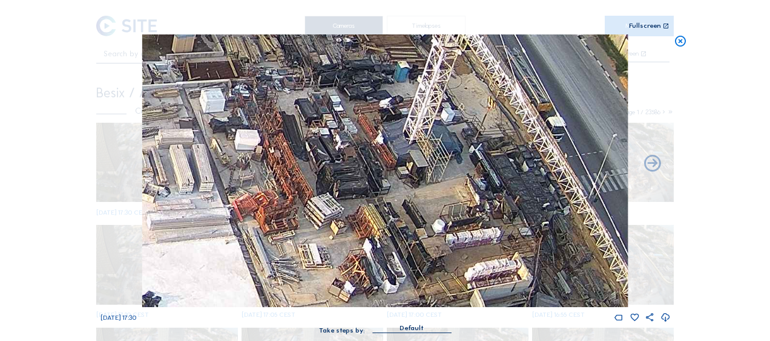
drag, startPoint x: 319, startPoint y: 229, endPoint x: 300, endPoint y: 166, distance: 66.3
click at [300, 166] on img at bounding box center [384, 170] width 485 height 273
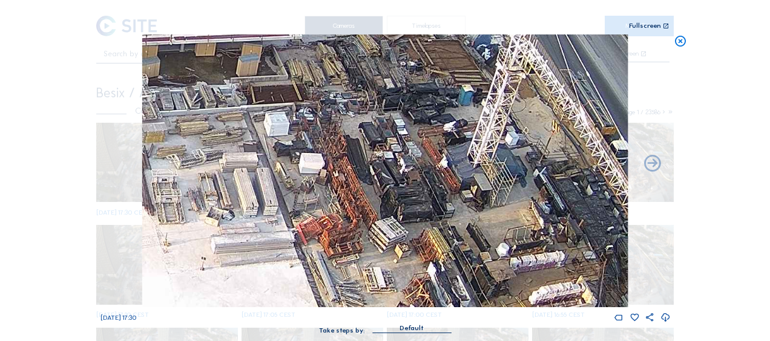
drag, startPoint x: 264, startPoint y: 174, endPoint x: 347, endPoint y: 261, distance: 120.3
click at [347, 261] on img at bounding box center [384, 170] width 485 height 273
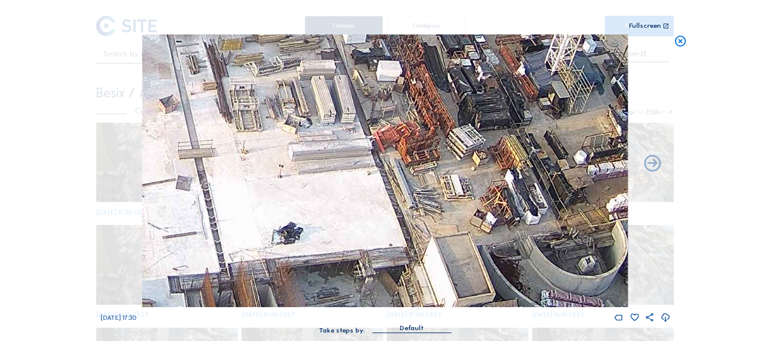
drag, startPoint x: 218, startPoint y: 247, endPoint x: 307, endPoint y: 148, distance: 133.3
click at [303, 149] on img at bounding box center [384, 170] width 485 height 273
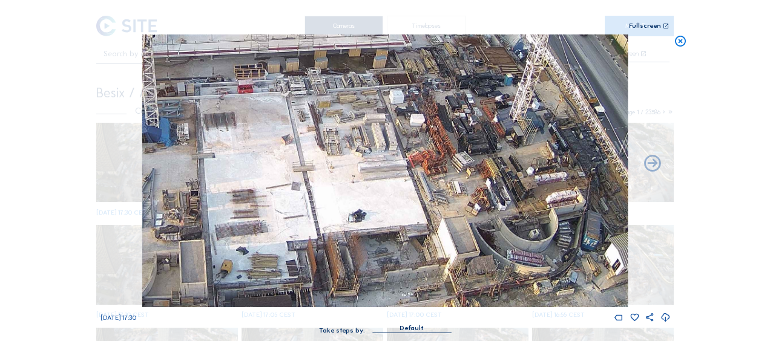
drag, startPoint x: 217, startPoint y: 212, endPoint x: 330, endPoint y: 200, distance: 113.9
click at [330, 200] on img at bounding box center [384, 170] width 485 height 273
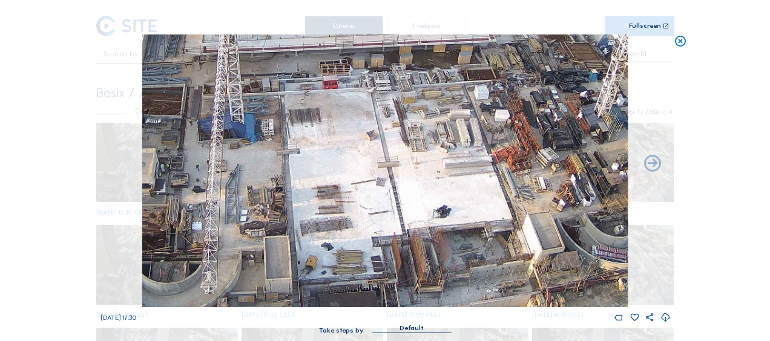
drag, startPoint x: 263, startPoint y: 213, endPoint x: 349, endPoint y: 208, distance: 85.5
click at [349, 208] on img at bounding box center [384, 170] width 485 height 273
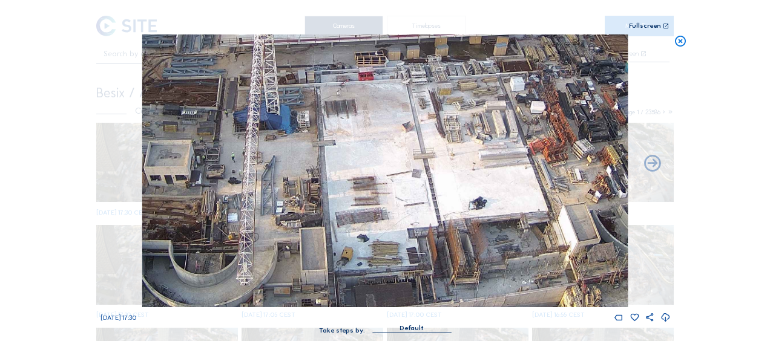
drag, startPoint x: 294, startPoint y: 229, endPoint x: 352, endPoint y: 218, distance: 58.6
click at [352, 218] on img at bounding box center [384, 170] width 485 height 273
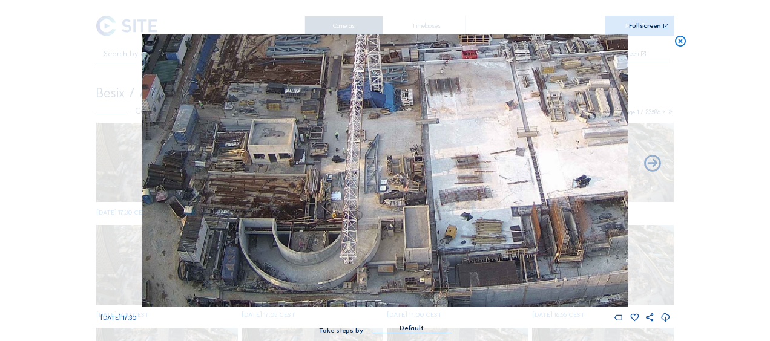
drag, startPoint x: 262, startPoint y: 246, endPoint x: 306, endPoint y: 227, distance: 47.4
click at [313, 232] on img at bounding box center [384, 170] width 485 height 273
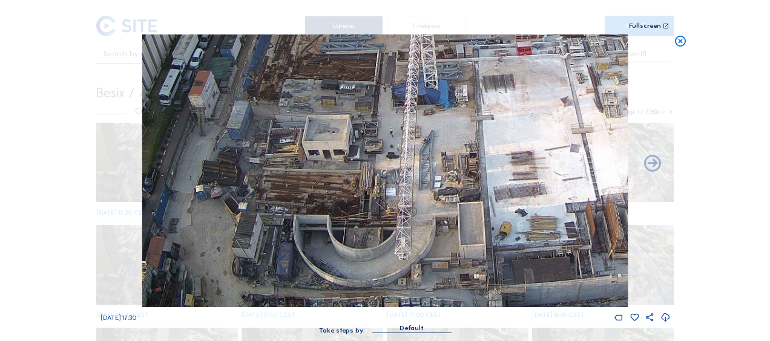
drag, startPoint x: 272, startPoint y: 232, endPoint x: 322, endPoint y: 232, distance: 49.6
click at [322, 232] on img at bounding box center [384, 170] width 485 height 273
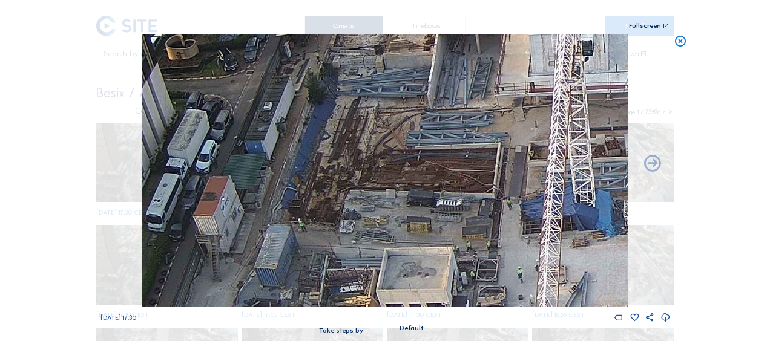
drag, startPoint x: 287, startPoint y: 87, endPoint x: 320, endPoint y: 259, distance: 175.1
click at [320, 259] on img at bounding box center [384, 170] width 485 height 273
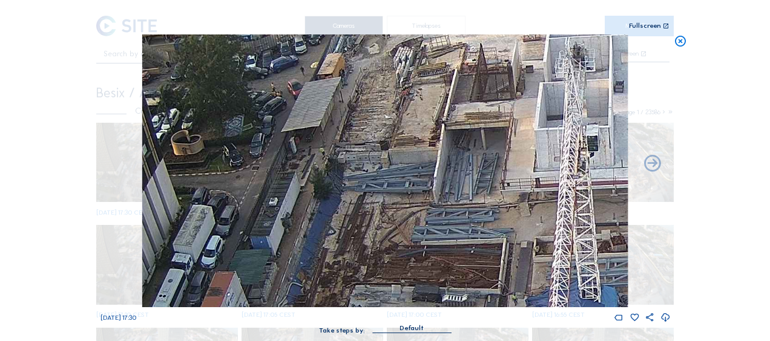
drag, startPoint x: 303, startPoint y: 139, endPoint x: 307, endPoint y: 232, distance: 93.3
click at [307, 232] on img at bounding box center [384, 170] width 485 height 273
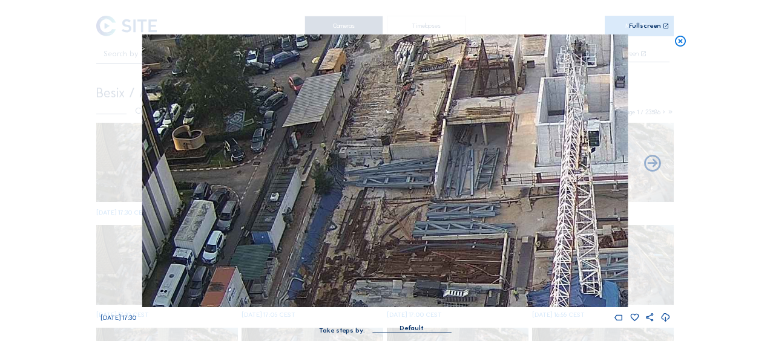
drag, startPoint x: 349, startPoint y: 258, endPoint x: 296, endPoint y: 171, distance: 101.8
click at [296, 171] on img at bounding box center [384, 170] width 485 height 273
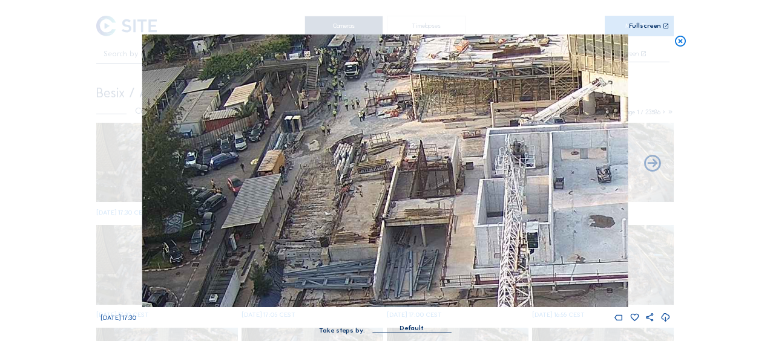
drag, startPoint x: 373, startPoint y: 96, endPoint x: 340, endPoint y: 225, distance: 133.0
click at [362, 283] on img at bounding box center [384, 170] width 485 height 273
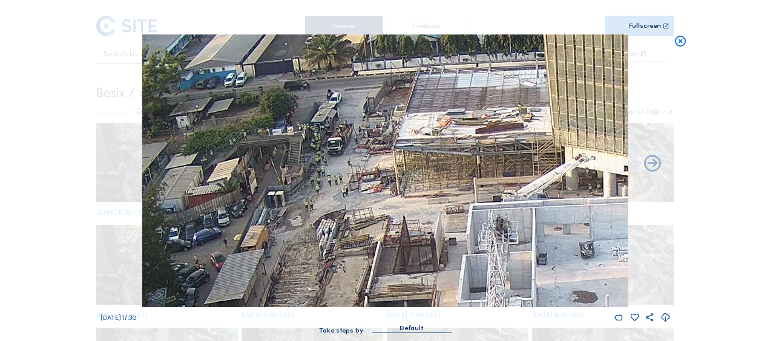
drag, startPoint x: 317, startPoint y: 217, endPoint x: 300, endPoint y: 269, distance: 55.5
click at [300, 270] on img at bounding box center [384, 170] width 485 height 273
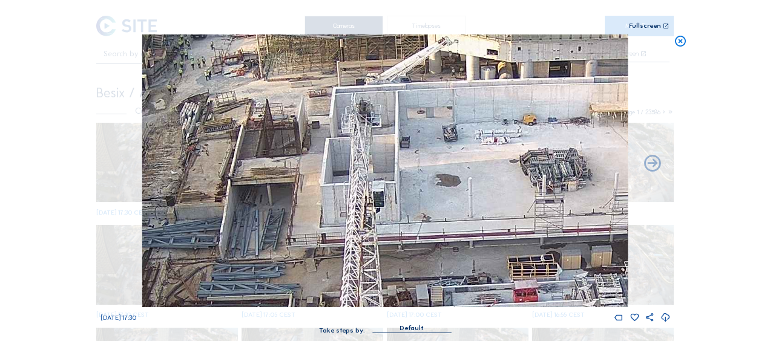
drag, startPoint x: 412, startPoint y: 274, endPoint x: 268, endPoint y: 136, distance: 199.5
click at [268, 136] on img at bounding box center [384, 170] width 485 height 273
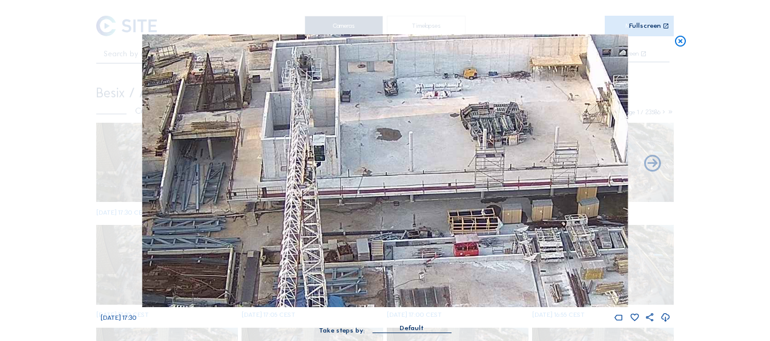
drag, startPoint x: 372, startPoint y: 197, endPoint x: 283, endPoint y: 157, distance: 97.0
click at [252, 145] on img at bounding box center [384, 170] width 485 height 273
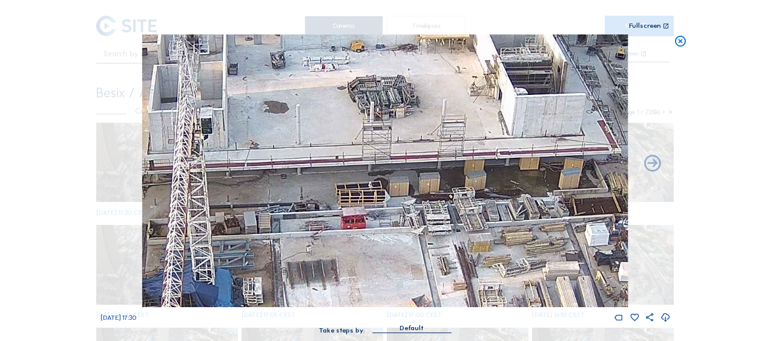
drag, startPoint x: 441, startPoint y: 171, endPoint x: 323, endPoint y: 150, distance: 119.9
click at [309, 139] on img at bounding box center [384, 170] width 485 height 273
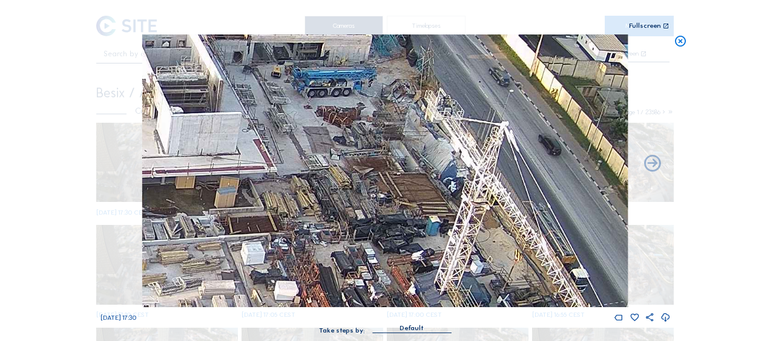
drag, startPoint x: 386, startPoint y: 159, endPoint x: 22, endPoint y: 372, distance: 421.8
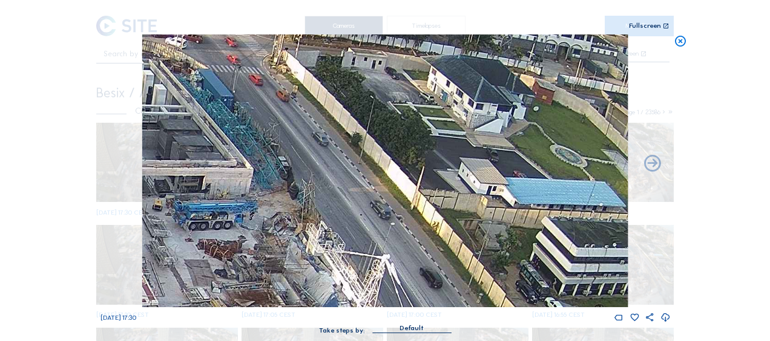
drag, startPoint x: 189, startPoint y: 246, endPoint x: 248, endPoint y: 215, distance: 66.3
click at [248, 215] on img at bounding box center [384, 170] width 485 height 273
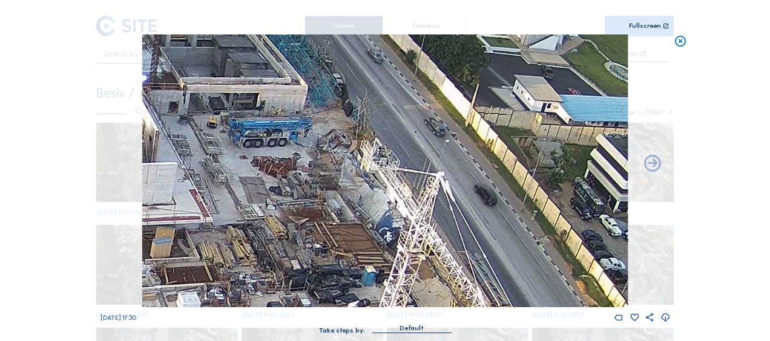
drag, startPoint x: 203, startPoint y: 264, endPoint x: 340, endPoint y: 108, distance: 207.2
click at [340, 108] on img at bounding box center [384, 170] width 485 height 273
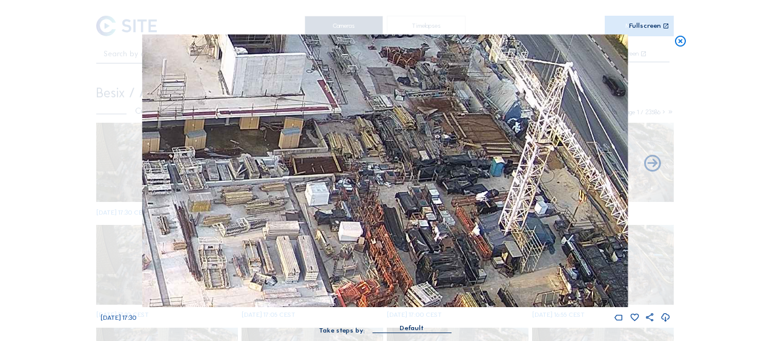
drag, startPoint x: 205, startPoint y: 200, endPoint x: 252, endPoint y: 163, distance: 59.1
click at [252, 163] on img at bounding box center [384, 170] width 485 height 273
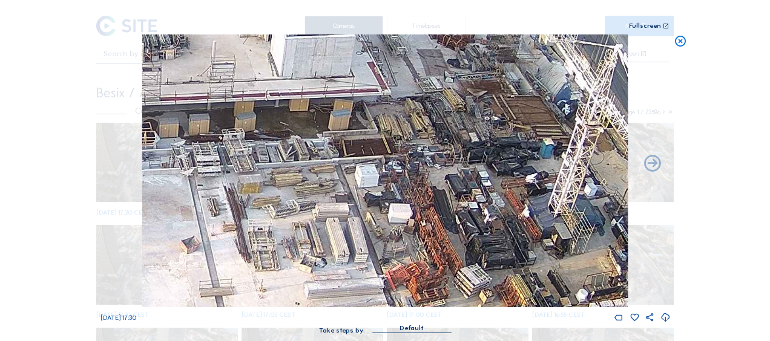
drag, startPoint x: 179, startPoint y: 223, endPoint x: 229, endPoint y: 205, distance: 52.8
click at [229, 205] on img at bounding box center [384, 170] width 485 height 273
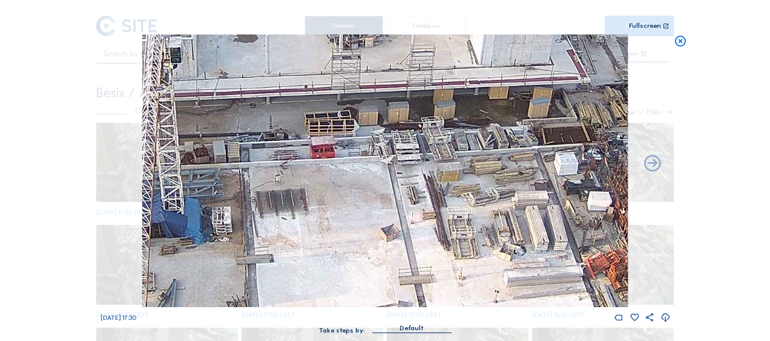
drag, startPoint x: 195, startPoint y: 227, endPoint x: 394, endPoint y: 215, distance: 199.5
click at [394, 215] on img at bounding box center [384, 170] width 485 height 273
drag, startPoint x: 269, startPoint y: 252, endPoint x: 283, endPoint y: 230, distance: 25.9
click at [283, 231] on img at bounding box center [384, 170] width 485 height 273
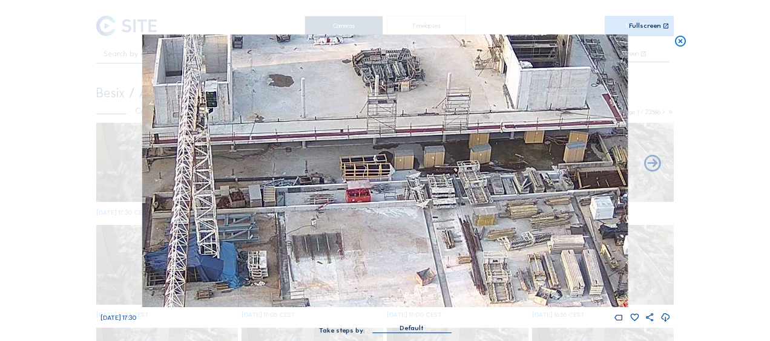
drag, startPoint x: 342, startPoint y: 134, endPoint x: 364, endPoint y: 200, distance: 69.1
click at [364, 200] on img at bounding box center [384, 170] width 485 height 273
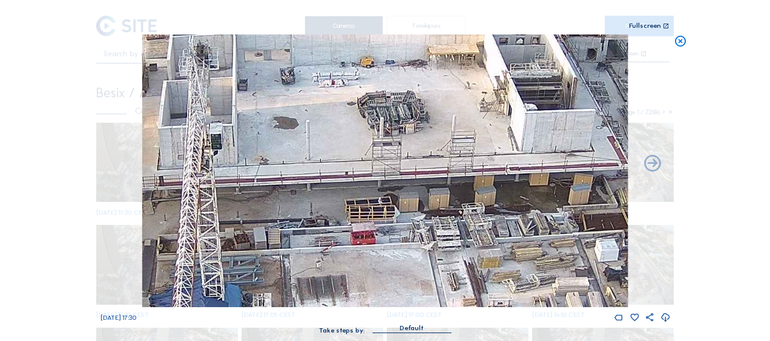
drag, startPoint x: 379, startPoint y: 96, endPoint x: 386, endPoint y: 157, distance: 61.6
click at [386, 157] on img at bounding box center [384, 170] width 485 height 273
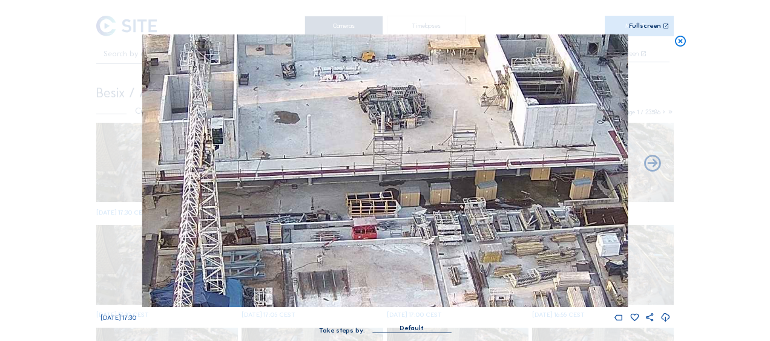
drag, startPoint x: 314, startPoint y: 226, endPoint x: 436, endPoint y: 53, distance: 211.9
click at [436, 53] on img at bounding box center [384, 170] width 485 height 273
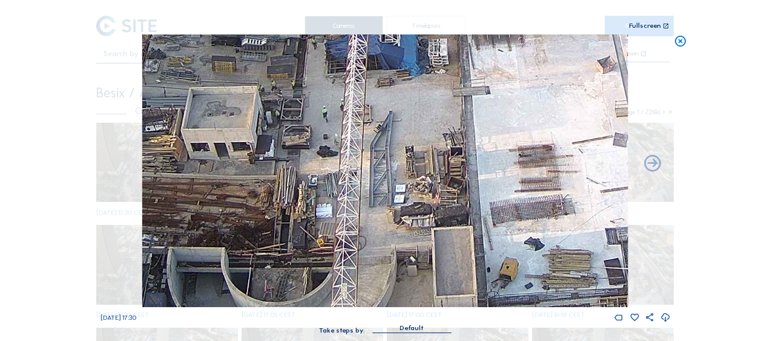
drag, startPoint x: 358, startPoint y: 222, endPoint x: 409, endPoint y: 108, distance: 124.6
click at [409, 108] on img at bounding box center [384, 170] width 485 height 273
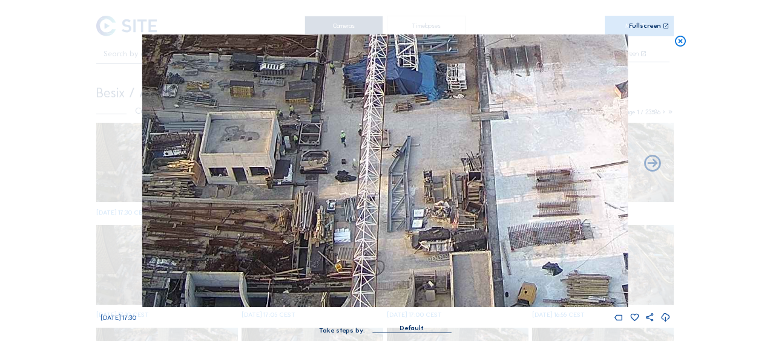
drag, startPoint x: 247, startPoint y: 105, endPoint x: 326, endPoint y: 180, distance: 108.3
click at [326, 180] on img at bounding box center [384, 170] width 485 height 273
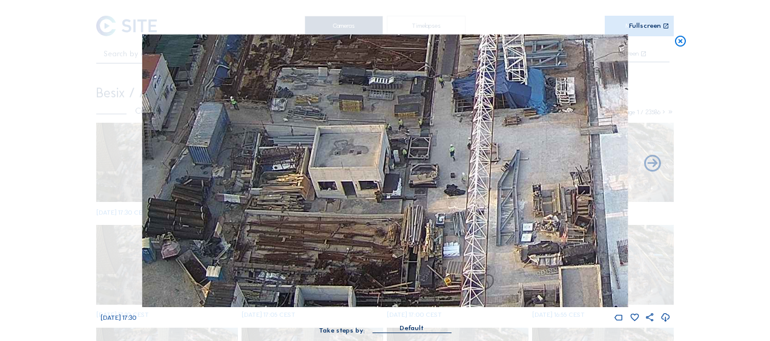
drag, startPoint x: 299, startPoint y: 188, endPoint x: 339, endPoint y: 139, distance: 63.7
click at [339, 139] on img at bounding box center [384, 170] width 485 height 273
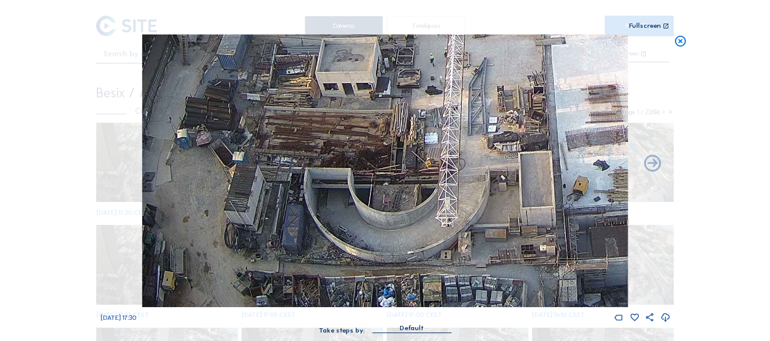
drag, startPoint x: 306, startPoint y: 249, endPoint x: 307, endPoint y: 86, distance: 163.4
click at [307, 86] on img at bounding box center [384, 170] width 485 height 273
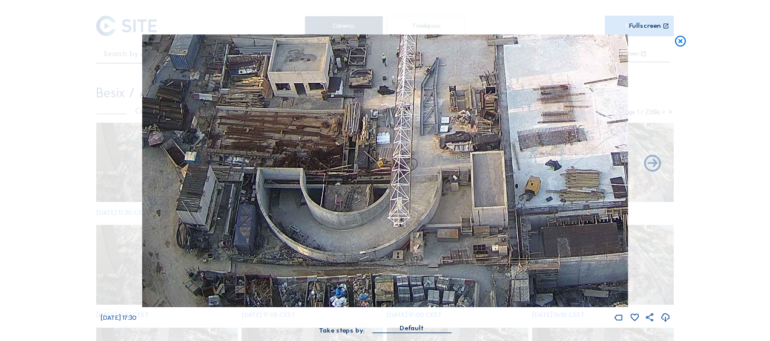
drag, startPoint x: 437, startPoint y: 281, endPoint x: 364, endPoint y: 215, distance: 98.6
click at [364, 215] on img at bounding box center [384, 170] width 485 height 273
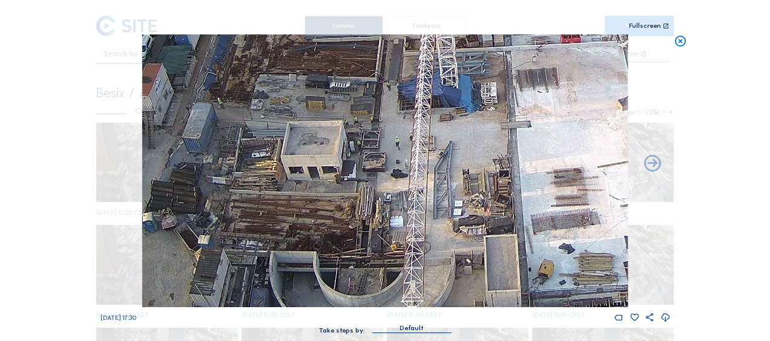
drag, startPoint x: 313, startPoint y: 130, endPoint x: 352, endPoint y: 213, distance: 92.1
click at [352, 213] on img at bounding box center [384, 170] width 485 height 273
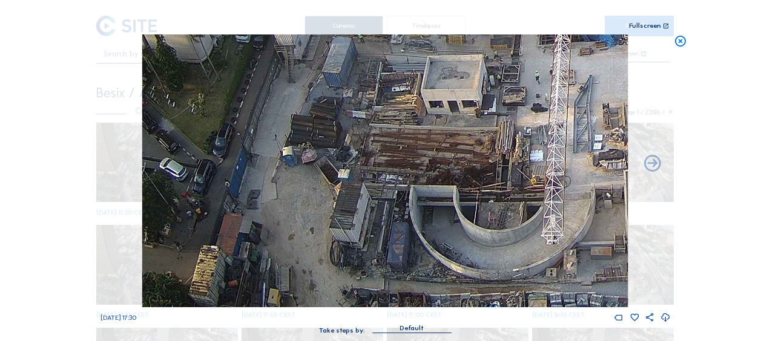
drag, startPoint x: 179, startPoint y: 250, endPoint x: 318, endPoint y: 184, distance: 154.6
click at [318, 184] on img at bounding box center [384, 170] width 485 height 273
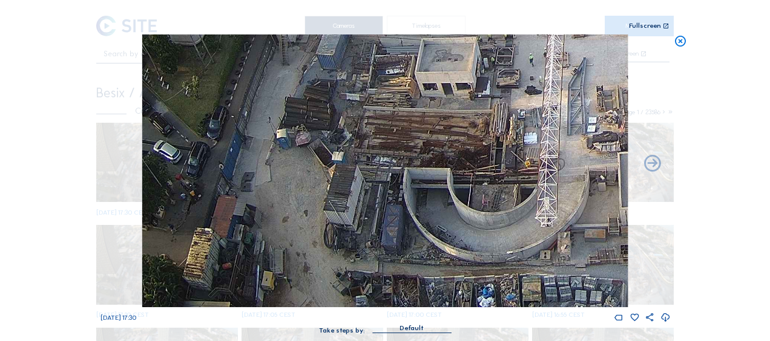
drag, startPoint x: 301, startPoint y: 254, endPoint x: 300, endPoint y: 165, distance: 89.0
click at [300, 165] on img at bounding box center [384, 170] width 485 height 273
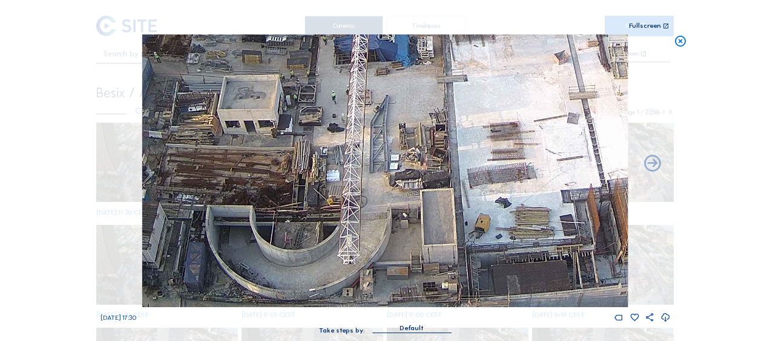
drag, startPoint x: 518, startPoint y: 151, endPoint x: 320, endPoint y: 188, distance: 202.0
click at [320, 188] on img at bounding box center [384, 170] width 485 height 273
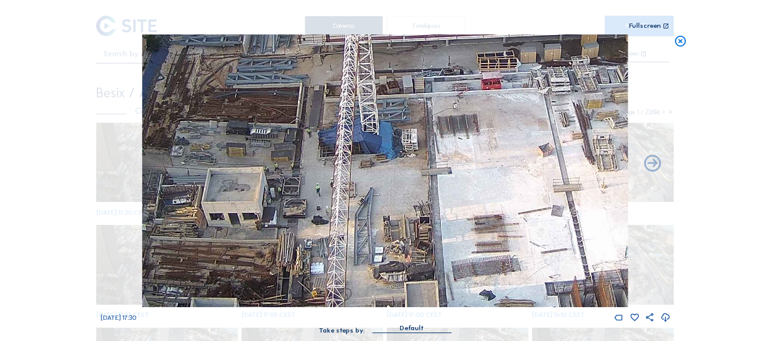
drag, startPoint x: 328, startPoint y: 195, endPoint x: 263, endPoint y: 335, distance: 154.9
click at [263, 338] on div "Fr 03 Oct 2025 17:30 Take steps by: Default" at bounding box center [385, 190] width 570 height 312
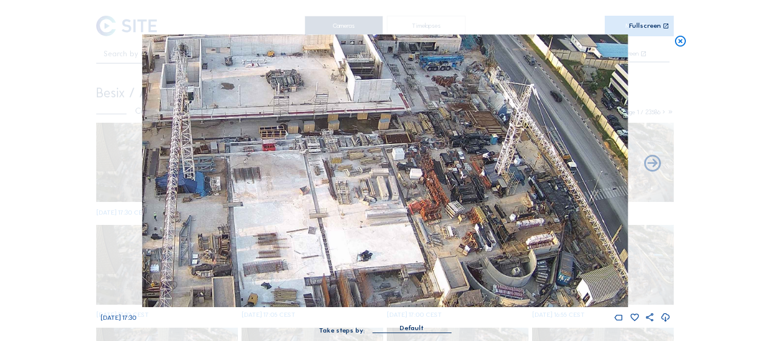
drag, startPoint x: 464, startPoint y: 232, endPoint x: 344, endPoint y: 195, distance: 126.0
click at [344, 195] on img at bounding box center [384, 170] width 485 height 273
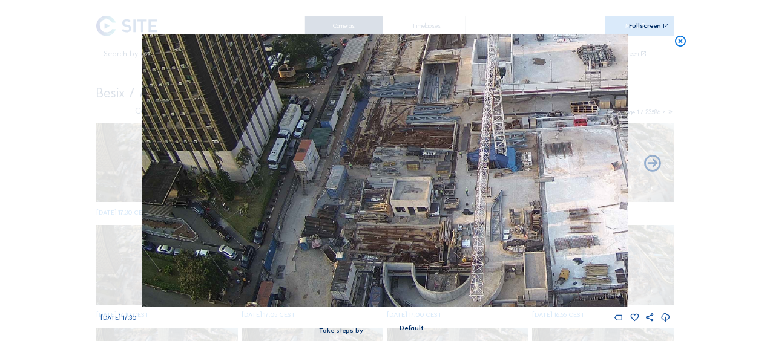
drag, startPoint x: 316, startPoint y: 196, endPoint x: 620, endPoint y: 176, distance: 304.5
click at [620, 176] on img at bounding box center [384, 170] width 485 height 273
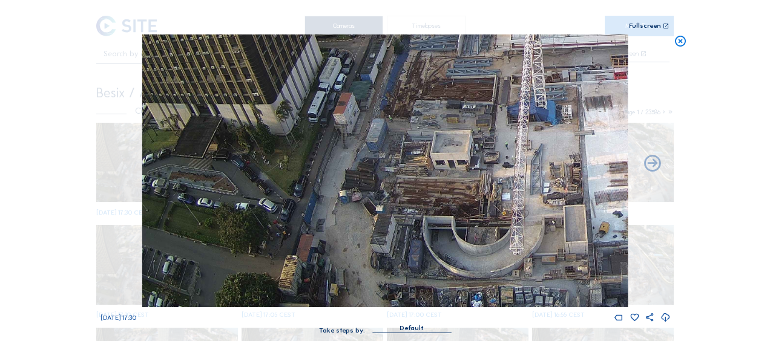
drag, startPoint x: 324, startPoint y: 140, endPoint x: 329, endPoint y: 117, distance: 24.0
click at [329, 117] on img at bounding box center [384, 170] width 485 height 273
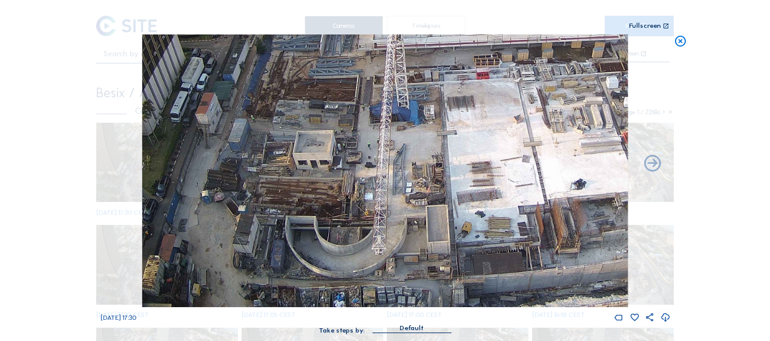
drag, startPoint x: 415, startPoint y: 206, endPoint x: 276, endPoint y: 159, distance: 147.0
click at [276, 158] on img at bounding box center [384, 170] width 485 height 273
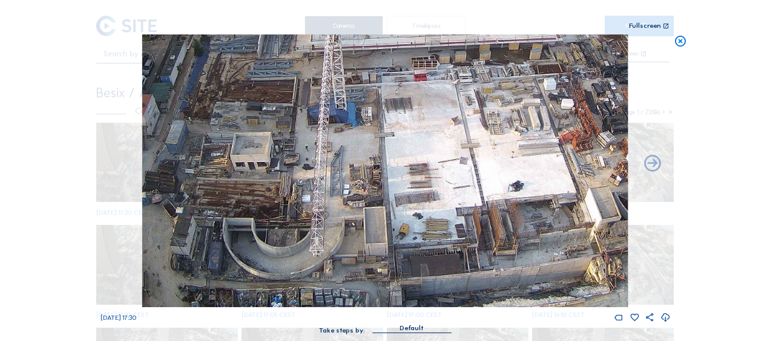
drag, startPoint x: 382, startPoint y: 206, endPoint x: 322, endPoint y: 198, distance: 61.1
click at [322, 198] on img at bounding box center [384, 170] width 485 height 273
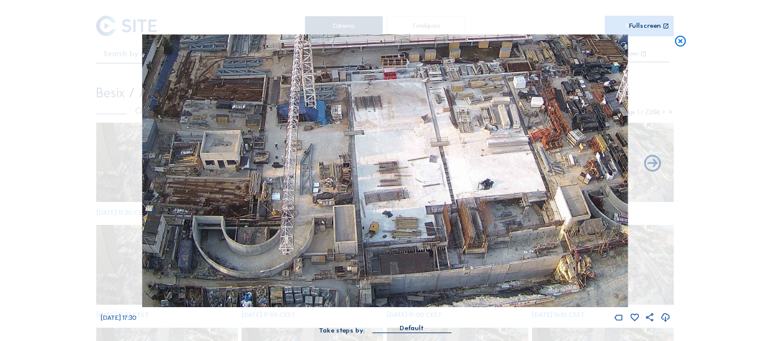
drag, startPoint x: 399, startPoint y: 251, endPoint x: 314, endPoint y: 176, distance: 113.6
click at [314, 176] on img at bounding box center [384, 170] width 485 height 273
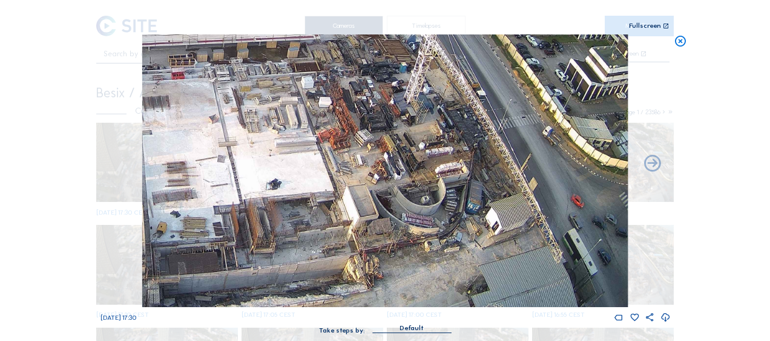
drag, startPoint x: 414, startPoint y: 238, endPoint x: 257, endPoint y: 186, distance: 165.2
click at [257, 186] on img at bounding box center [384, 170] width 485 height 273
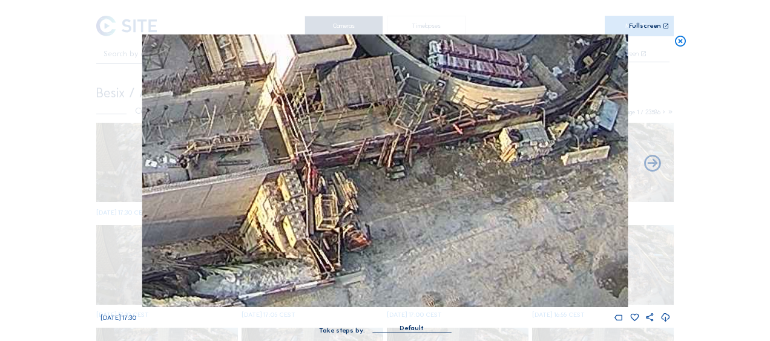
drag, startPoint x: 334, startPoint y: 255, endPoint x: 376, endPoint y: 163, distance: 101.3
click at [376, 163] on img at bounding box center [384, 170] width 485 height 273
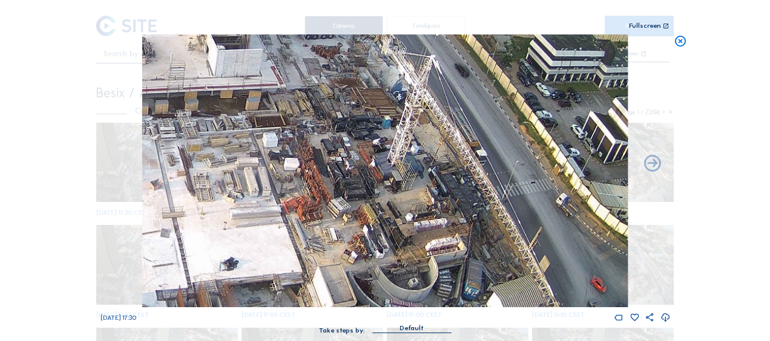
drag, startPoint x: 403, startPoint y: 91, endPoint x: 419, endPoint y: 197, distance: 107.7
click at [419, 197] on img at bounding box center [384, 170] width 485 height 273
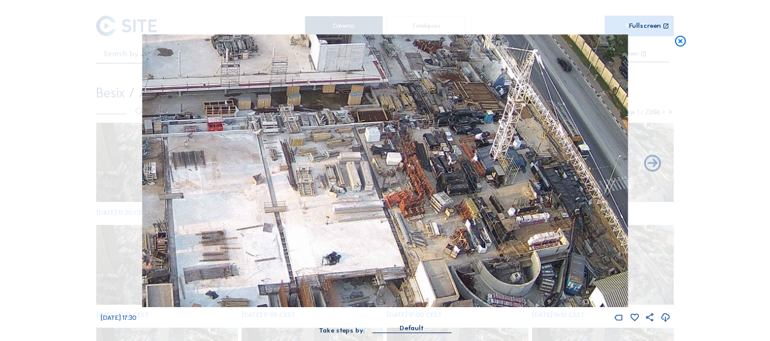
drag, startPoint x: 419, startPoint y: 182, endPoint x: 424, endPoint y: 186, distance: 6.8
click at [424, 186] on img at bounding box center [384, 170] width 485 height 273
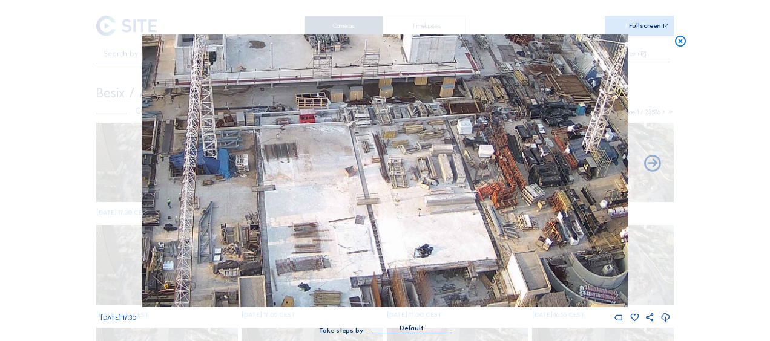
click at [333, 208] on img at bounding box center [384, 170] width 485 height 273
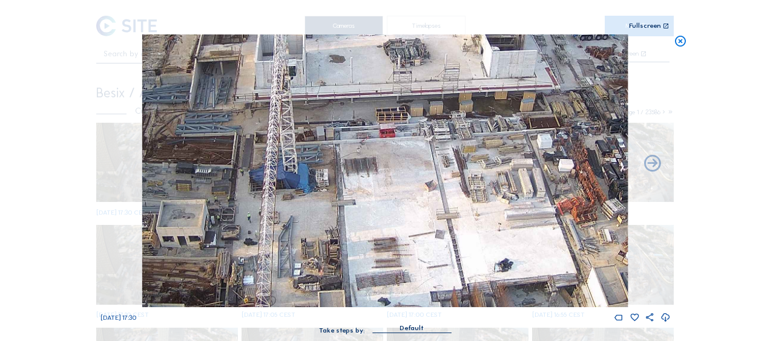
drag, startPoint x: 246, startPoint y: 191, endPoint x: 323, endPoint y: 205, distance: 77.4
click at [324, 205] on img at bounding box center [384, 170] width 485 height 273
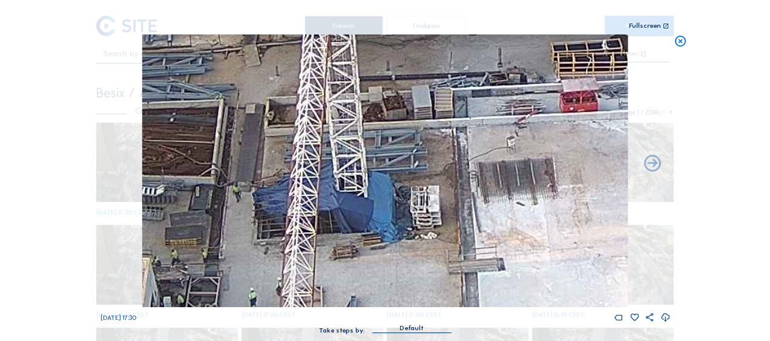
drag, startPoint x: 270, startPoint y: 149, endPoint x: 458, endPoint y: 116, distance: 190.4
click at [458, 116] on img at bounding box center [384, 170] width 485 height 273
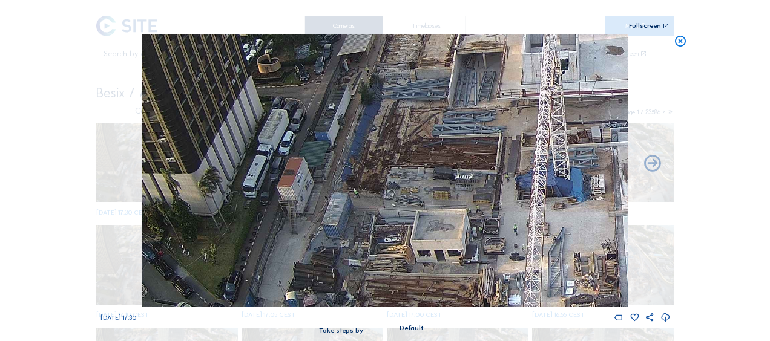
drag, startPoint x: 323, startPoint y: 161, endPoint x: 497, endPoint y: 168, distance: 174.5
click at [513, 159] on img at bounding box center [384, 170] width 485 height 273
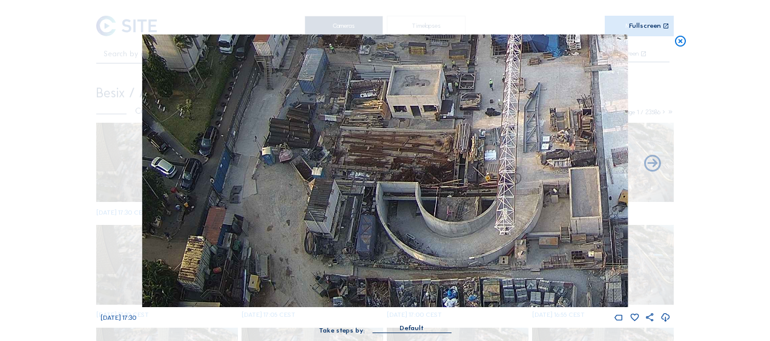
drag, startPoint x: 428, startPoint y: 275, endPoint x: 402, endPoint y: 111, distance: 166.2
click at [402, 111] on img at bounding box center [384, 170] width 485 height 273
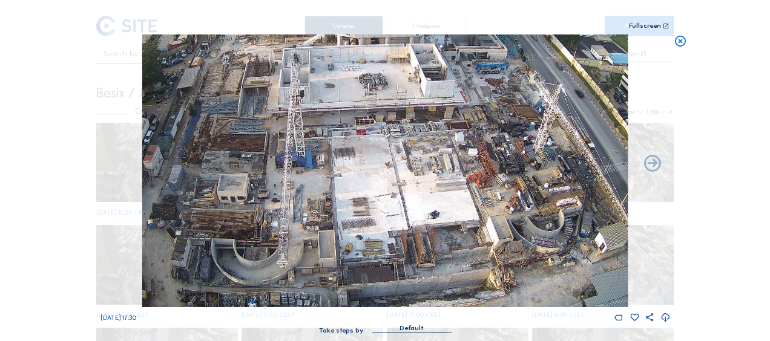
drag, startPoint x: 397, startPoint y: 239, endPoint x: 422, endPoint y: 190, distance: 55.2
click at [422, 189] on img at bounding box center [384, 170] width 485 height 273
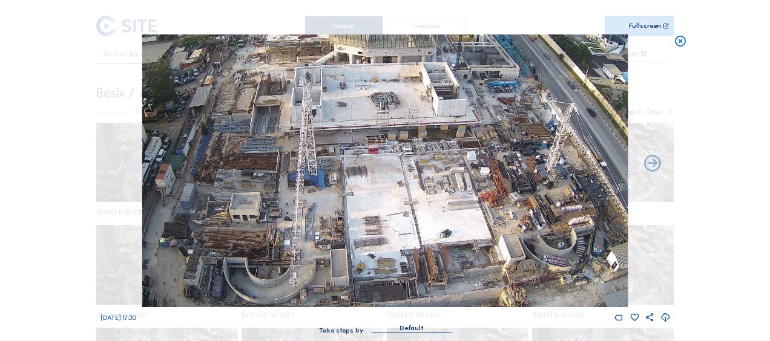
drag, startPoint x: 419, startPoint y: 206, endPoint x: 431, endPoint y: 224, distance: 21.8
click at [431, 224] on img at bounding box center [384, 170] width 485 height 273
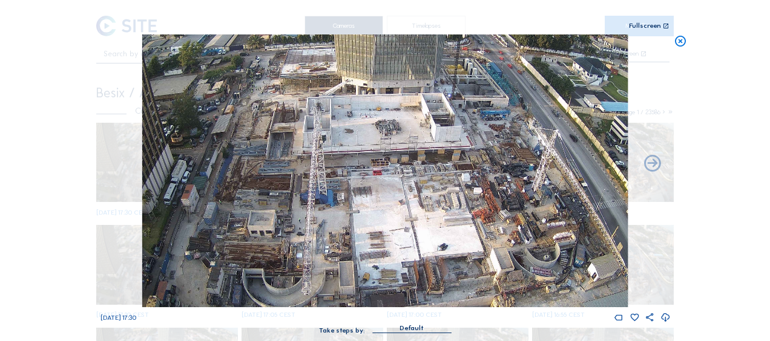
drag, startPoint x: 418, startPoint y: 211, endPoint x: 416, endPoint y: 225, distance: 14.0
click at [416, 225] on img at bounding box center [384, 170] width 485 height 273
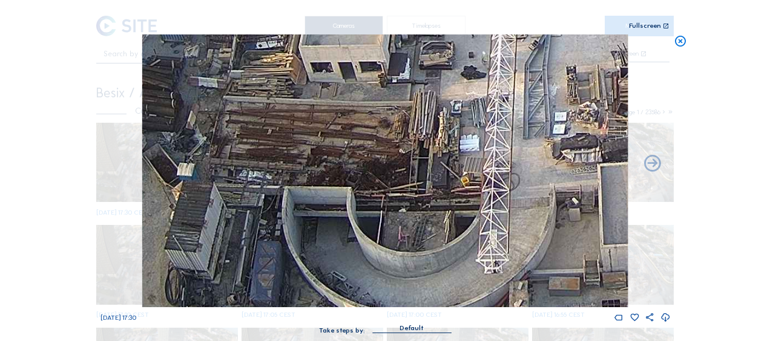
drag, startPoint x: 284, startPoint y: 251, endPoint x: 310, endPoint y: 201, distance: 56.0
click at [310, 201] on img at bounding box center [384, 170] width 485 height 273
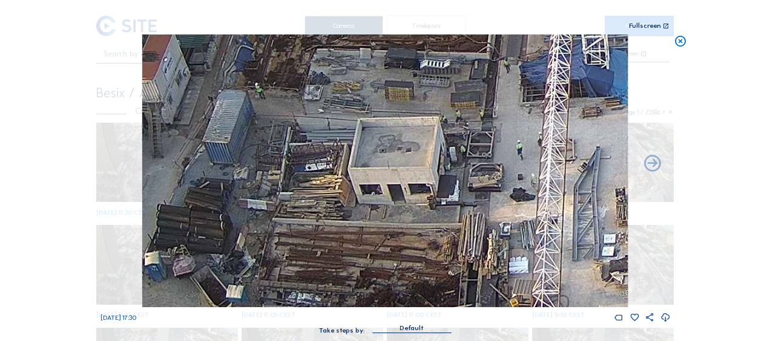
drag, startPoint x: 268, startPoint y: 97, endPoint x: 313, endPoint y: 223, distance: 134.2
click at [313, 223] on img at bounding box center [384, 170] width 485 height 273
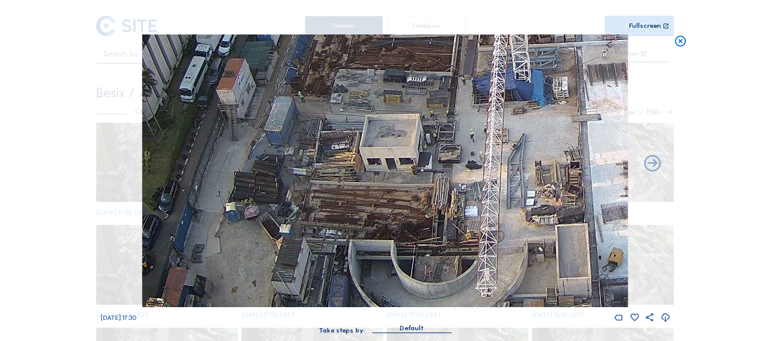
drag, startPoint x: 528, startPoint y: 198, endPoint x: 416, endPoint y: 167, distance: 116.7
click at [436, 171] on img at bounding box center [384, 170] width 485 height 273
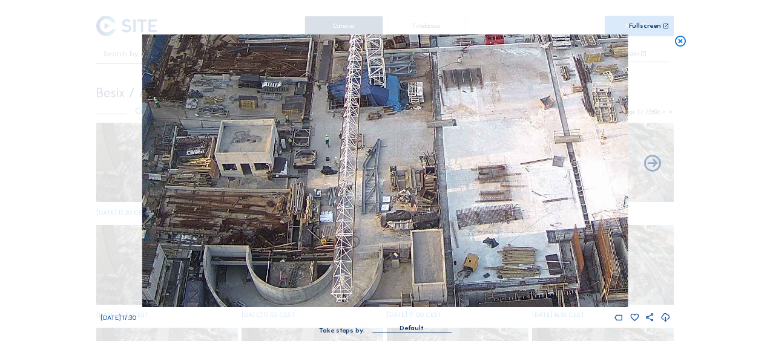
drag, startPoint x: 583, startPoint y: 146, endPoint x: 474, endPoint y: 156, distance: 109.4
click at [474, 156] on img at bounding box center [384, 170] width 485 height 273
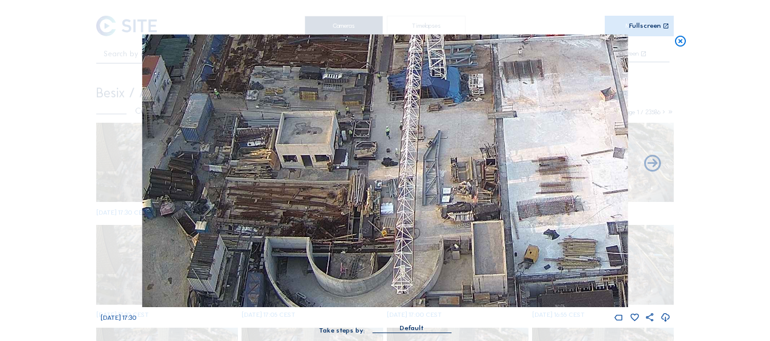
drag, startPoint x: 217, startPoint y: 154, endPoint x: 274, endPoint y: 143, distance: 57.8
click at [274, 143] on img at bounding box center [384, 170] width 485 height 273
